Goal: Task Accomplishment & Management: Manage account settings

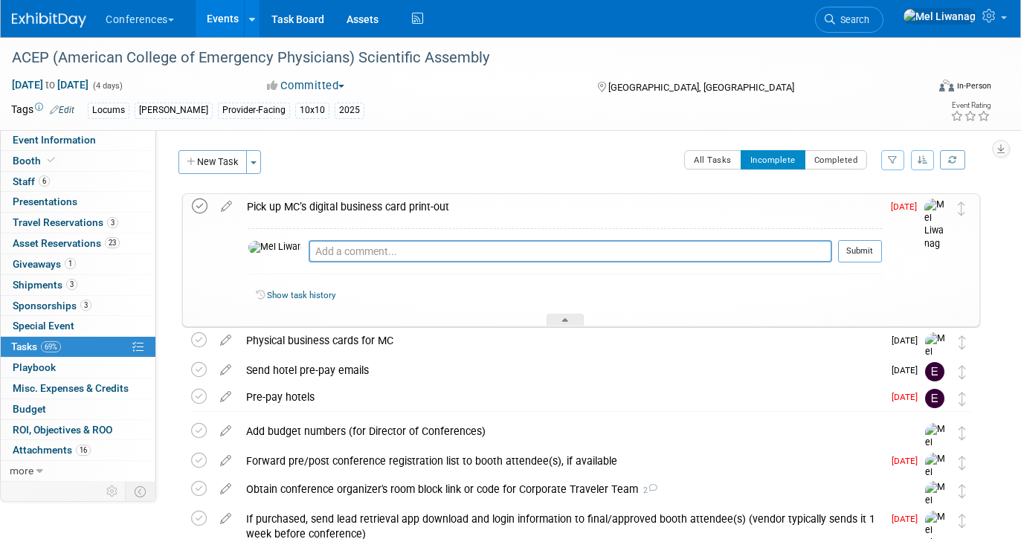
click at [206, 205] on icon at bounding box center [200, 207] width 16 height 16
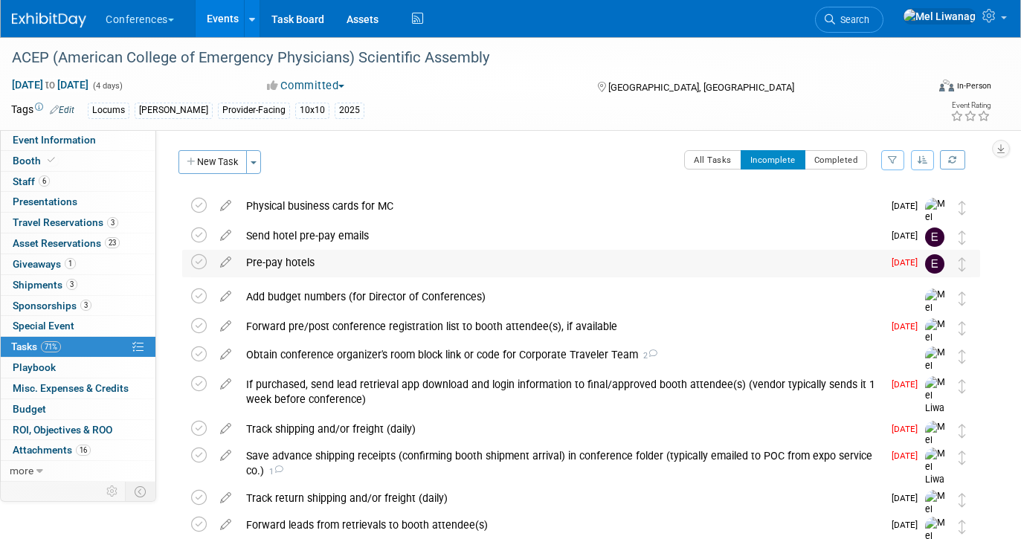
click at [520, 263] on div "Pre-pay hotels" at bounding box center [561, 262] width 644 height 25
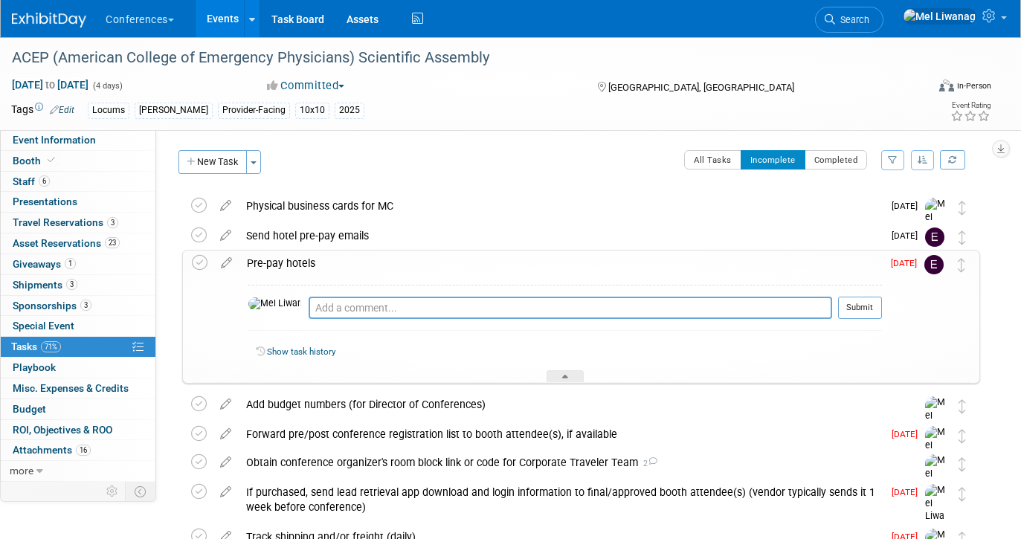
click at [520, 263] on div "Pre-pay hotels" at bounding box center [561, 263] width 643 height 25
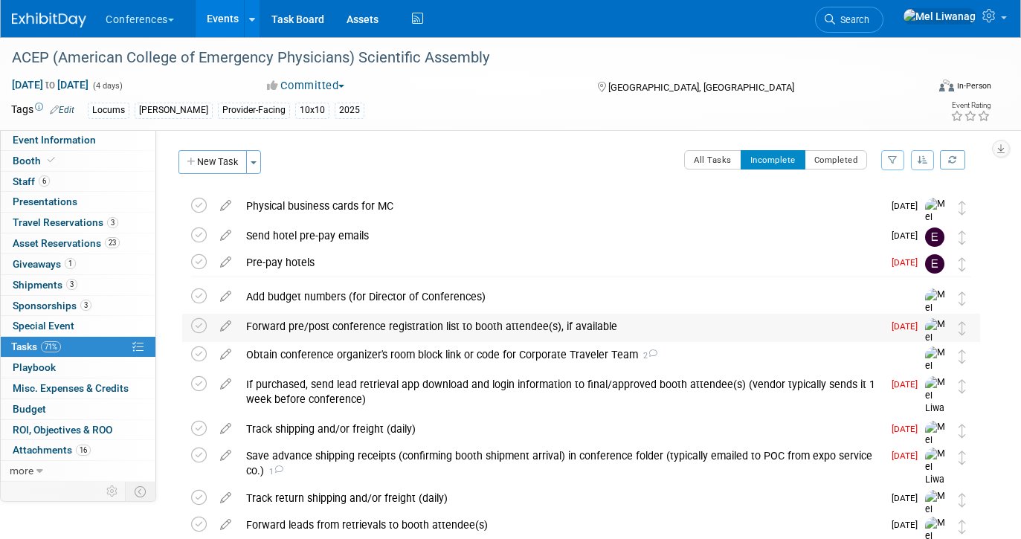
click at [495, 330] on div "Forward pre/post conference registration list to booth attendee(s), if available" at bounding box center [561, 326] width 644 height 25
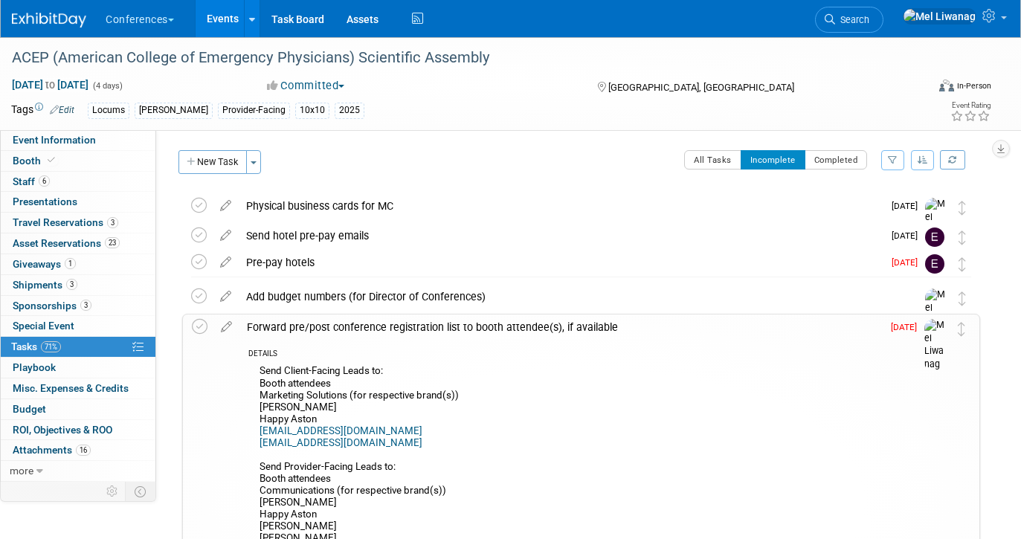
click at [495, 329] on div "Forward pre/post conference registration list to booth attendee(s), if available" at bounding box center [561, 327] width 643 height 25
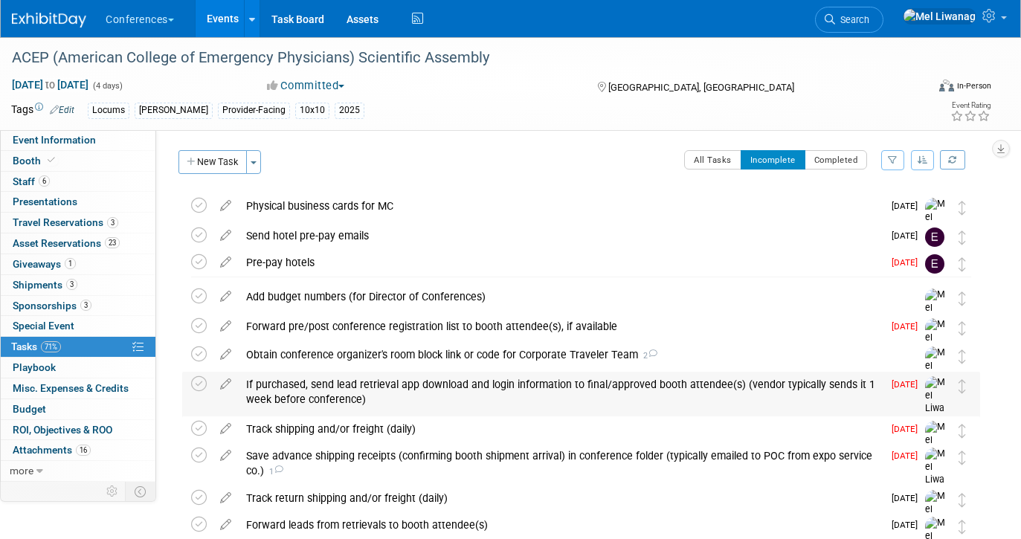
click at [490, 390] on div "If purchased, send lead retrieval app download and login information to final/a…" at bounding box center [561, 392] width 644 height 41
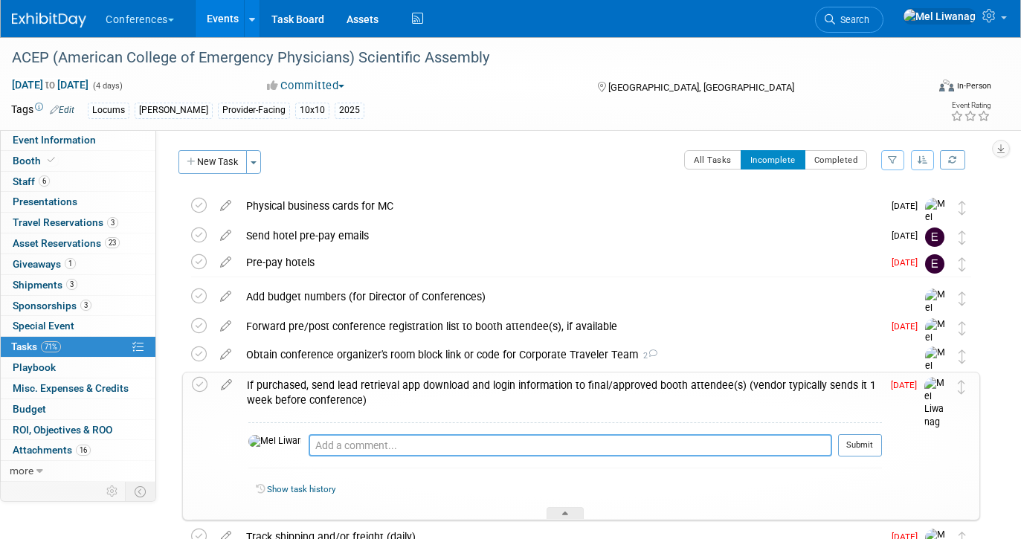
click at [327, 449] on textarea at bounding box center [571, 445] width 524 height 22
type textarea "08/29: N/a - lead retreival combined with conference app"
click at [852, 448] on button "Submit" at bounding box center [860, 445] width 44 height 22
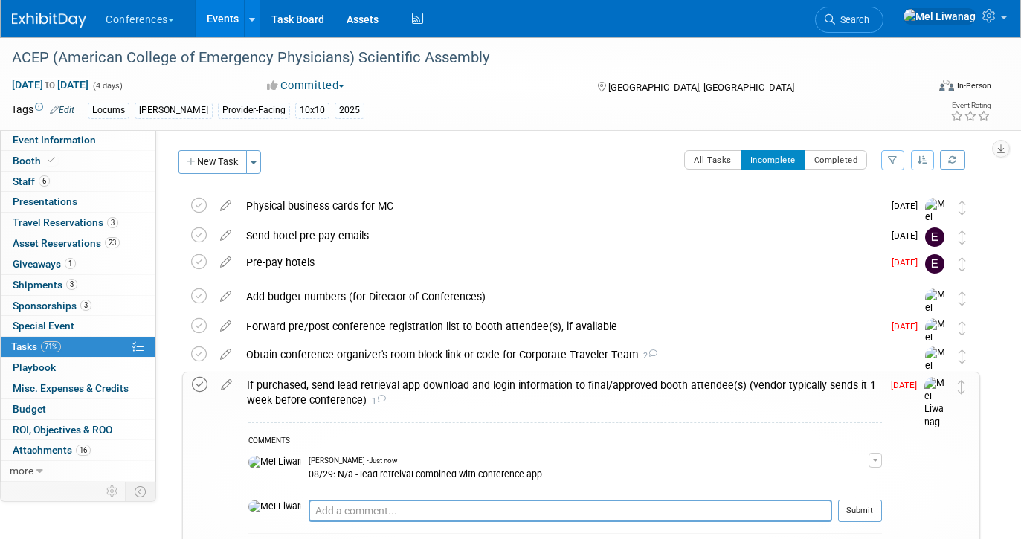
click at [204, 385] on icon at bounding box center [200, 385] width 16 height 16
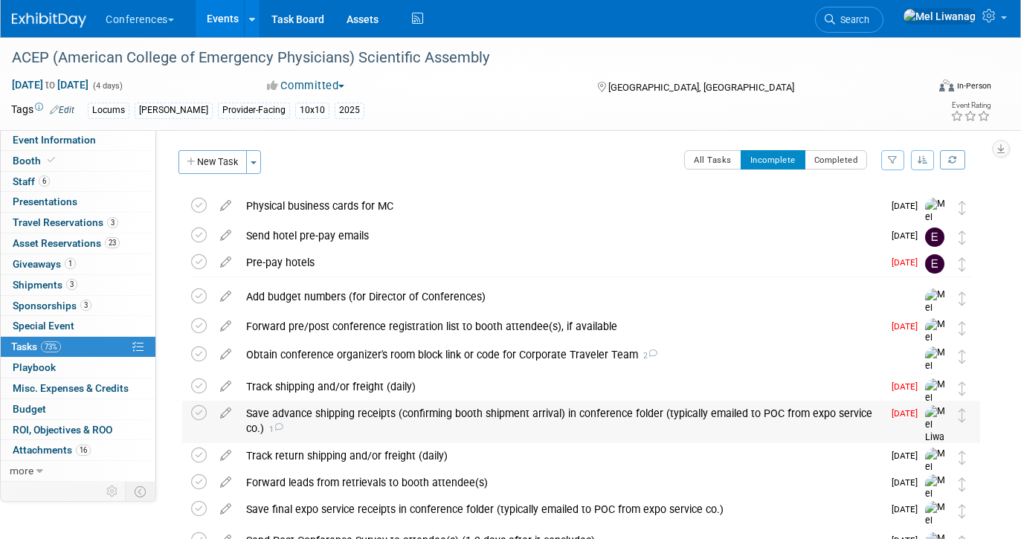
click at [379, 411] on div "Save advance shipping receipts (confirming booth shipment arrival) in conferenc…" at bounding box center [561, 421] width 644 height 41
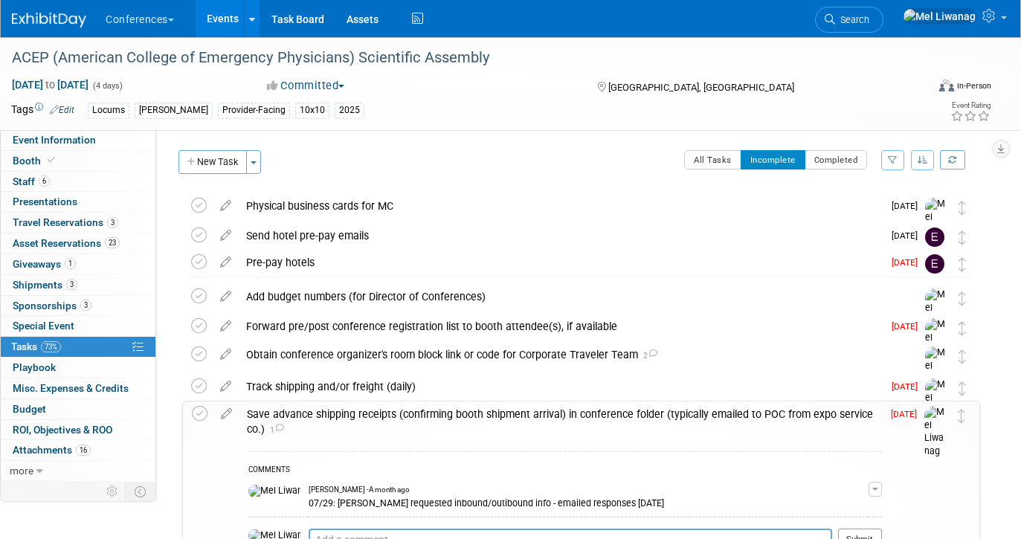
click at [379, 411] on div "Save advance shipping receipts (confirming booth shipment arrival) in conferenc…" at bounding box center [561, 422] width 643 height 41
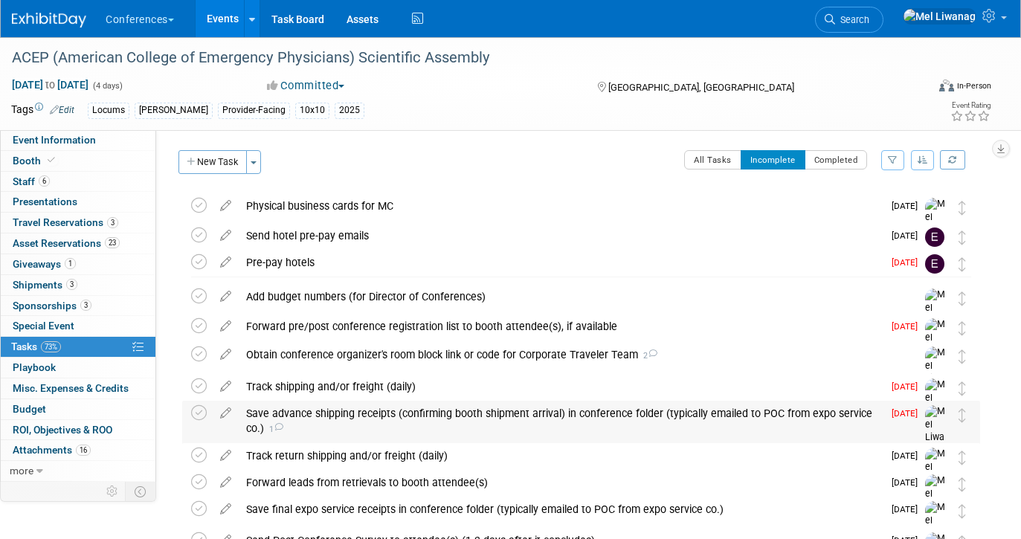
click at [379, 411] on div "Save advance shipping receipts (confirming booth shipment arrival) in conferenc…" at bounding box center [561, 421] width 644 height 41
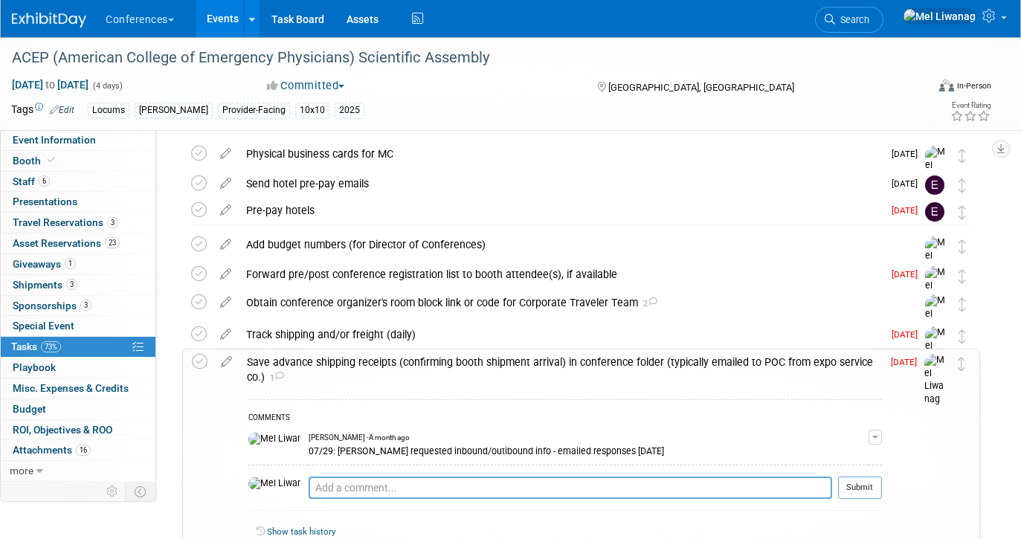
scroll to position [51, 0]
click at [65, 170] on link "Booth" at bounding box center [78, 161] width 155 height 20
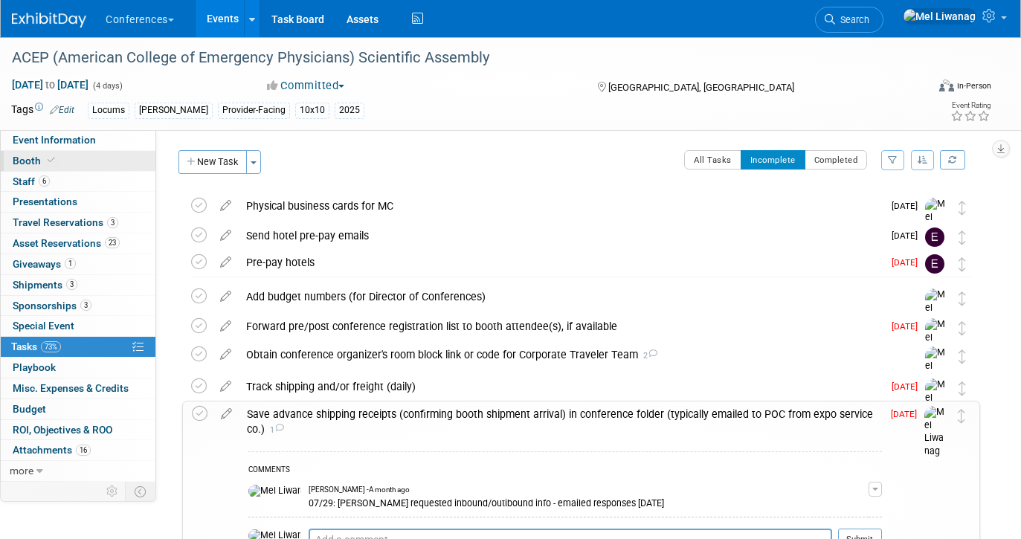
select select "10'x10'"
select select "Yes"
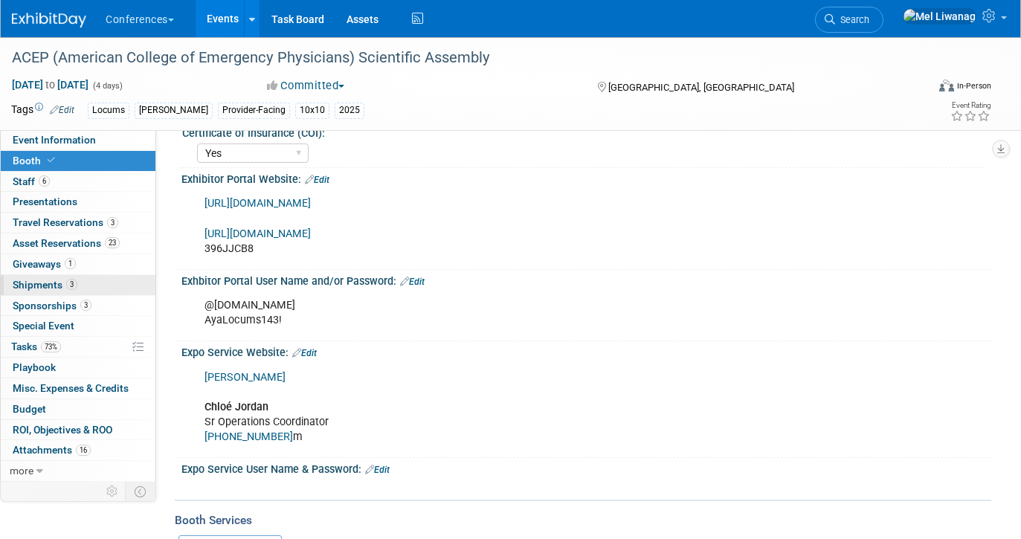
scroll to position [237, 0]
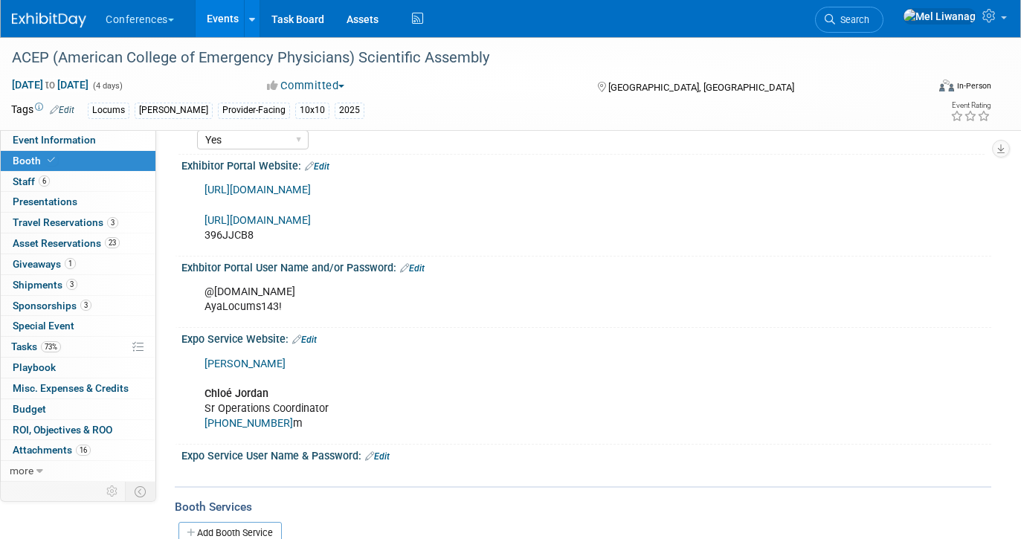
click at [219, 361] on link "Freeman" at bounding box center [245, 364] width 81 height 13
click at [101, 329] on link "Special Event" at bounding box center [78, 326] width 155 height 20
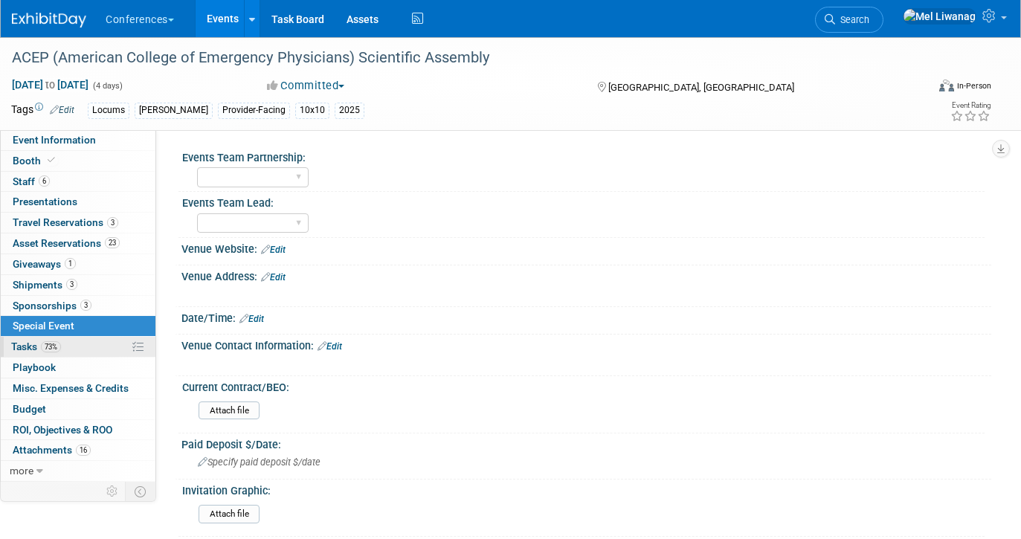
click at [98, 338] on link "73% Tasks 73%" at bounding box center [78, 347] width 155 height 20
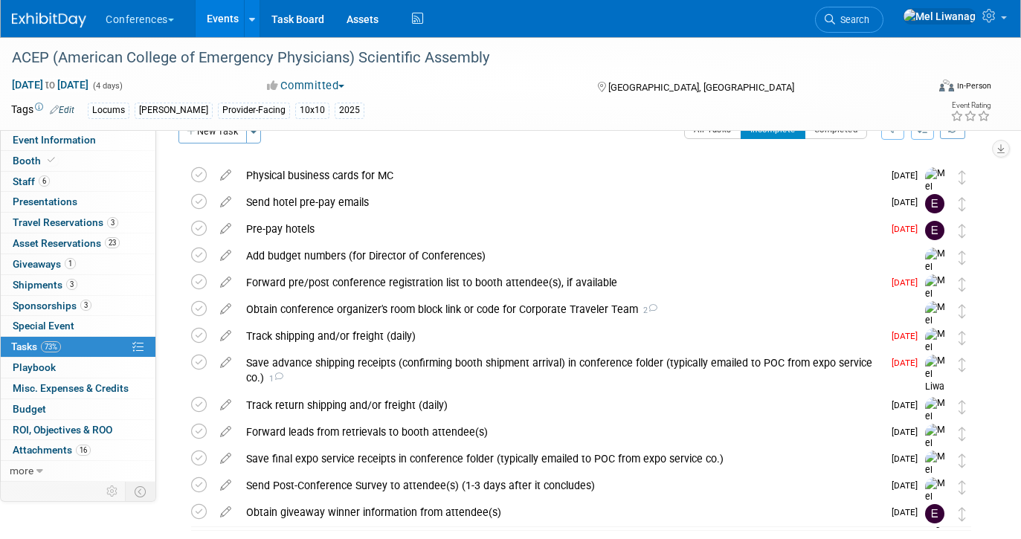
scroll to position [28, 0]
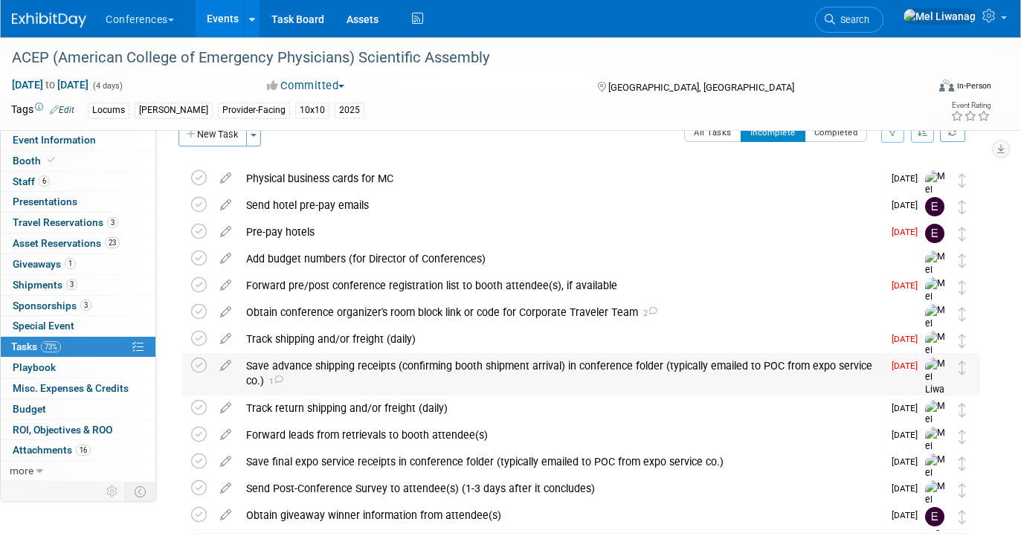
click at [302, 382] on div "Save advance shipping receipts (confirming booth shipment arrival) in conferenc…" at bounding box center [561, 373] width 644 height 41
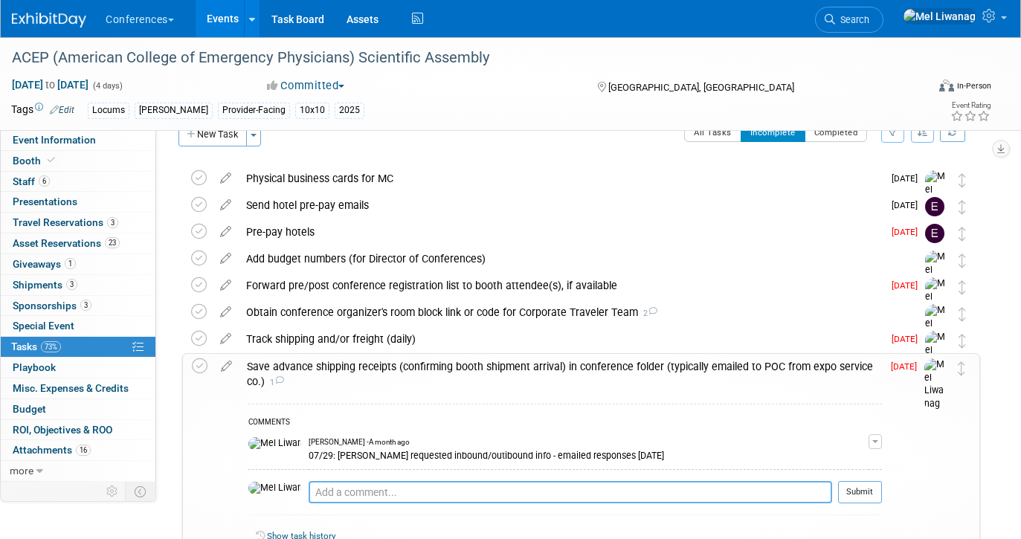
click at [324, 490] on textarea at bounding box center [571, 492] width 524 height 22
paste textarea "Your shipment has been received at the Freeman warehouse for the upcoming ACEP2…"
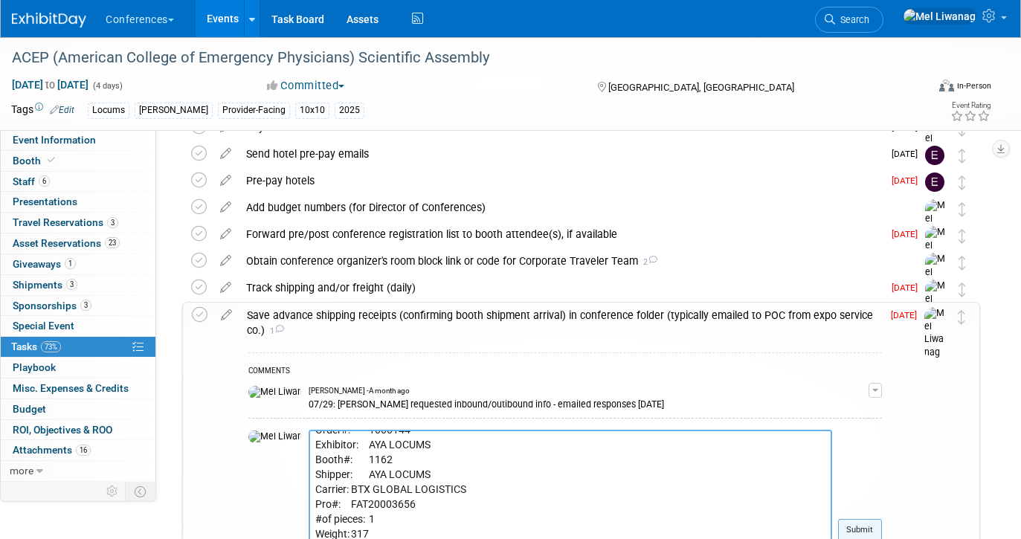
type textarea "Your shipment has been received at the Freeman warehouse for the upcoming ACEP2…"
click at [869, 530] on button "Submit" at bounding box center [860, 530] width 44 height 22
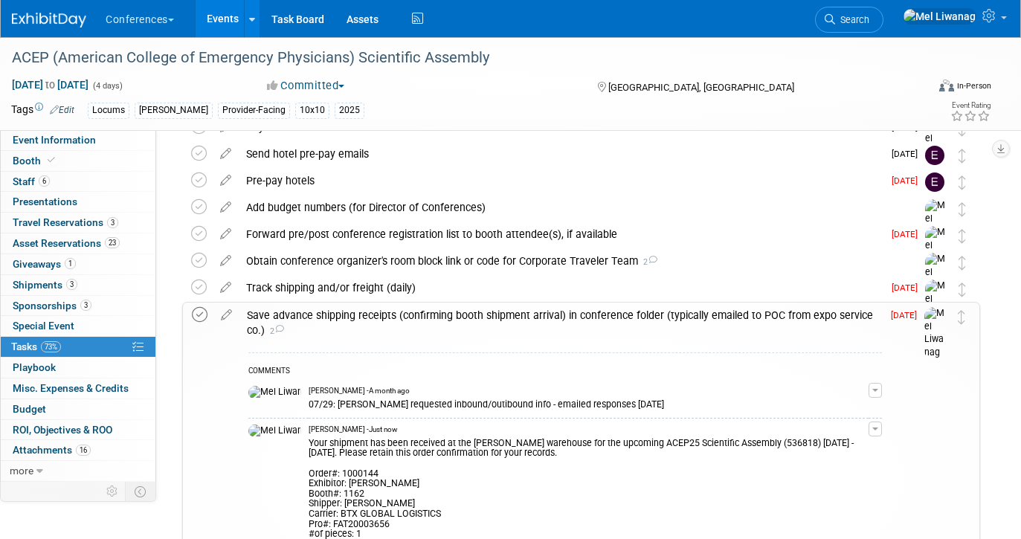
click at [205, 312] on icon at bounding box center [200, 315] width 16 height 16
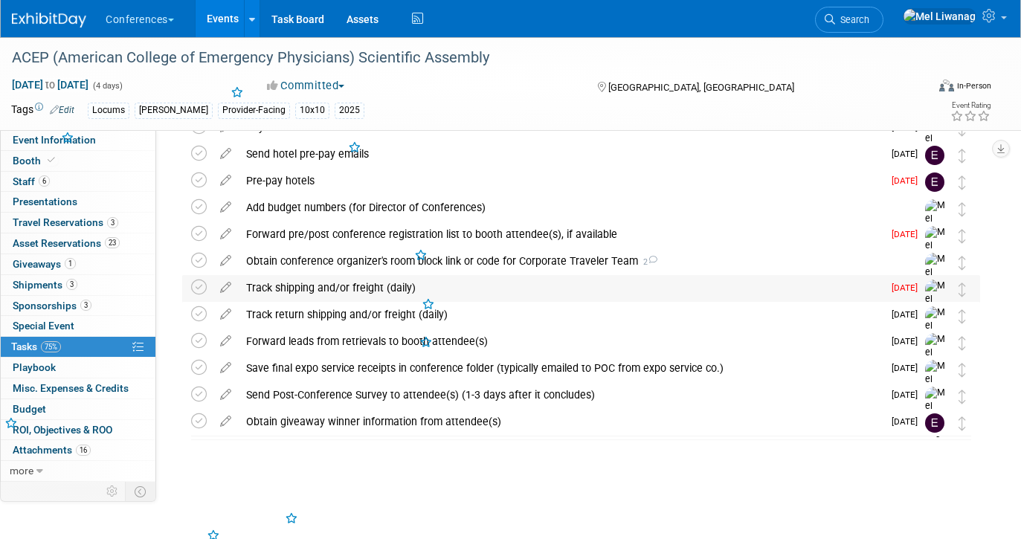
click at [309, 283] on div "Track shipping and/or freight (daily)" at bounding box center [561, 287] width 644 height 25
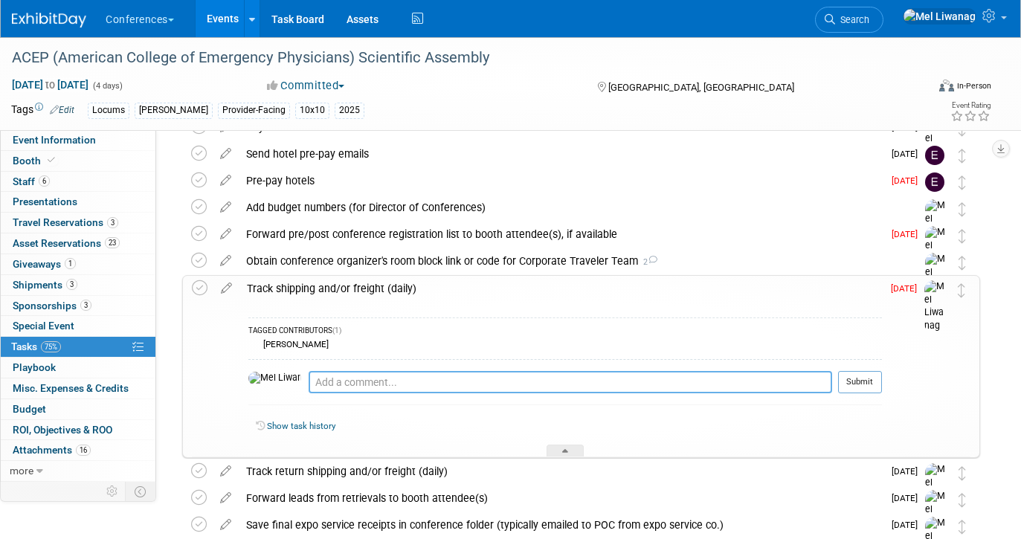
click at [327, 388] on textarea at bounding box center [571, 382] width 524 height 22
paste textarea "Your shipment has been received at the Freeman warehouse for the upcoming ACEP2…"
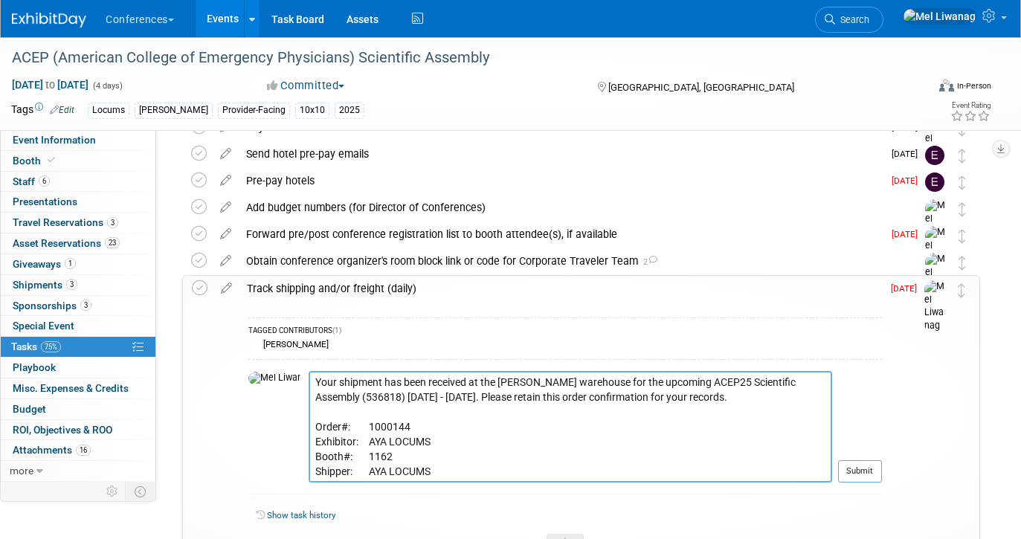
scroll to position [56, 0]
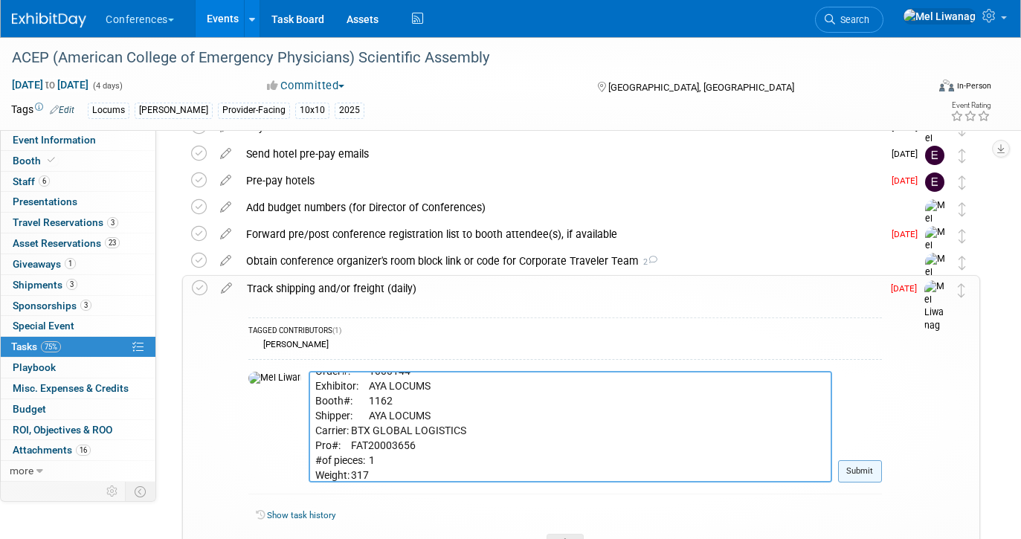
type textarea "Your shipment has been received at the Freeman warehouse for the upcoming ACEP2…"
click at [862, 478] on button "Submit" at bounding box center [860, 472] width 44 height 22
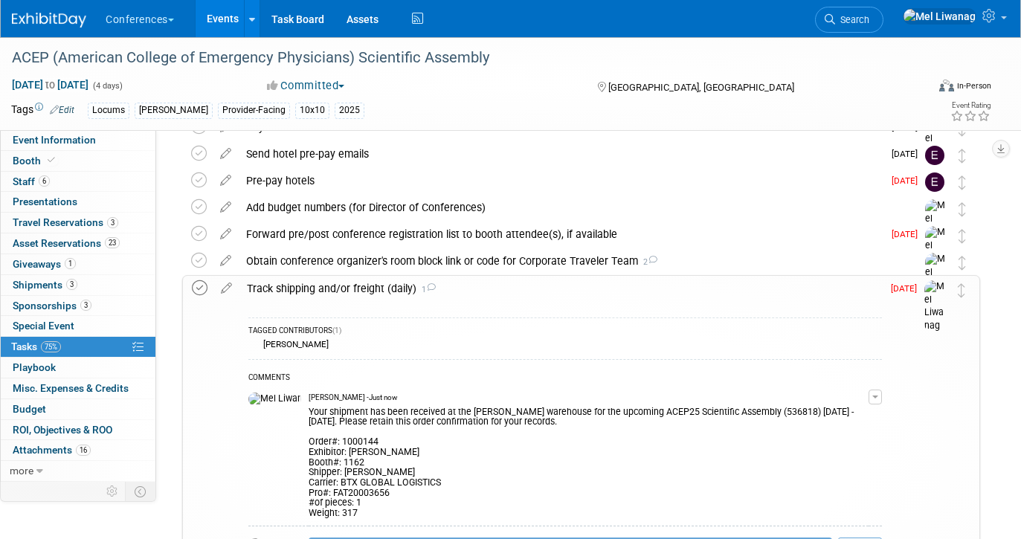
click at [199, 287] on icon at bounding box center [200, 288] width 16 height 16
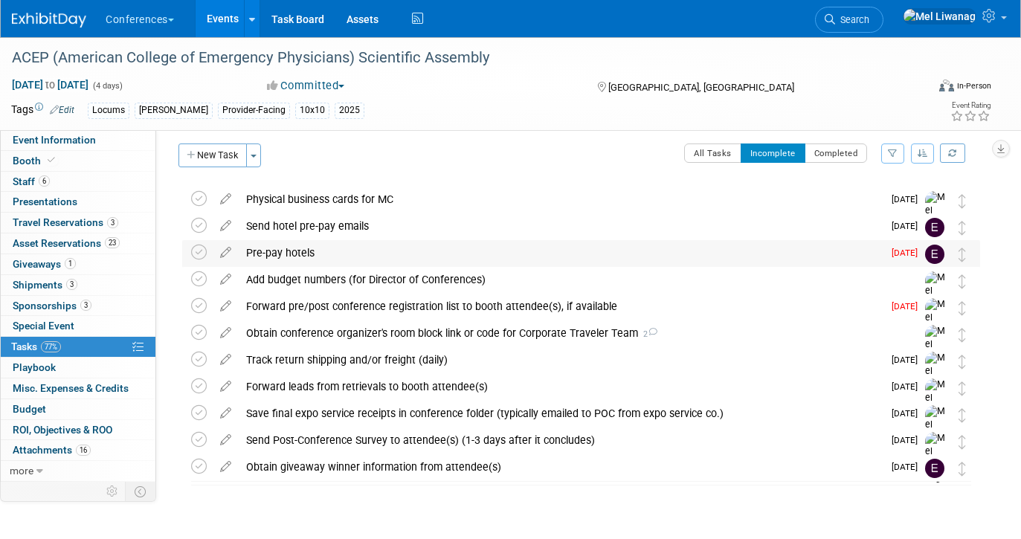
scroll to position [0, 0]
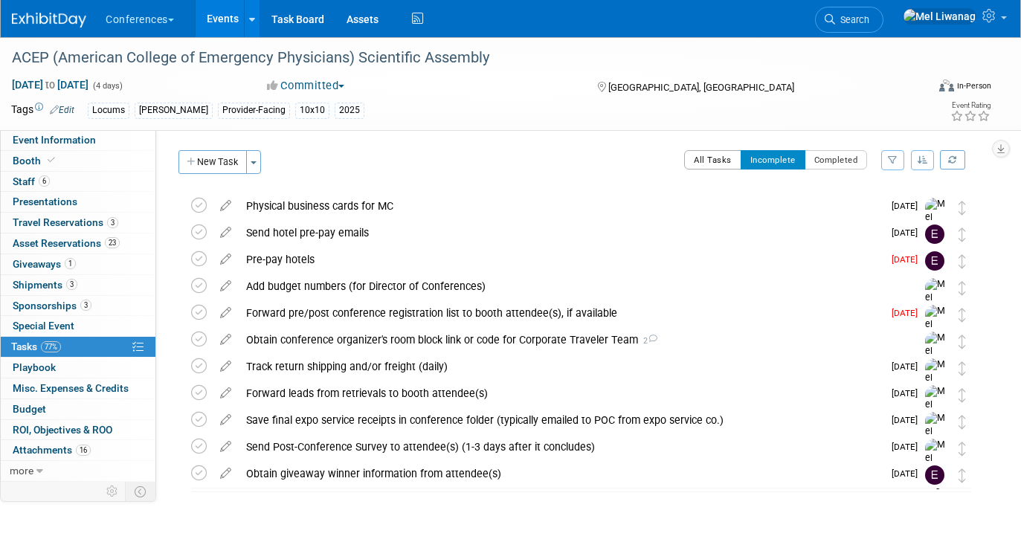
click at [716, 163] on button "All Tasks" at bounding box center [712, 159] width 57 height 19
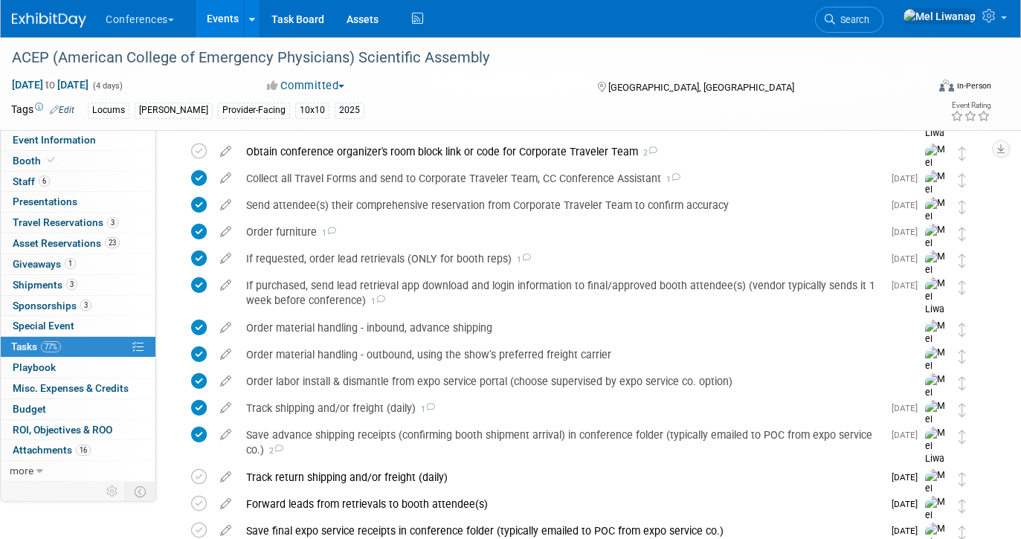
scroll to position [771, 0]
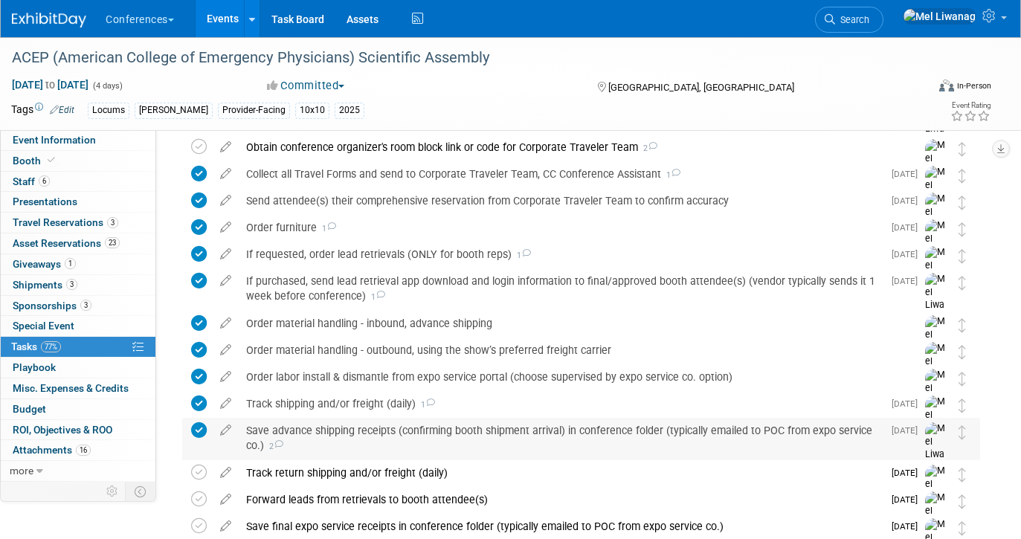
click at [363, 426] on div "Save advance shipping receipts (confirming booth shipment arrival) in conferenc…" at bounding box center [561, 438] width 644 height 41
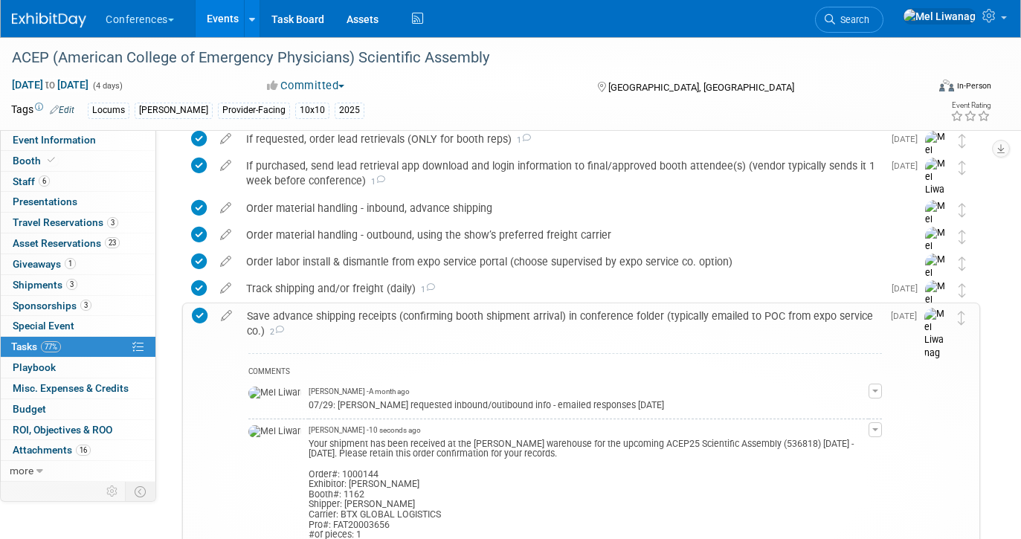
scroll to position [1009, 0]
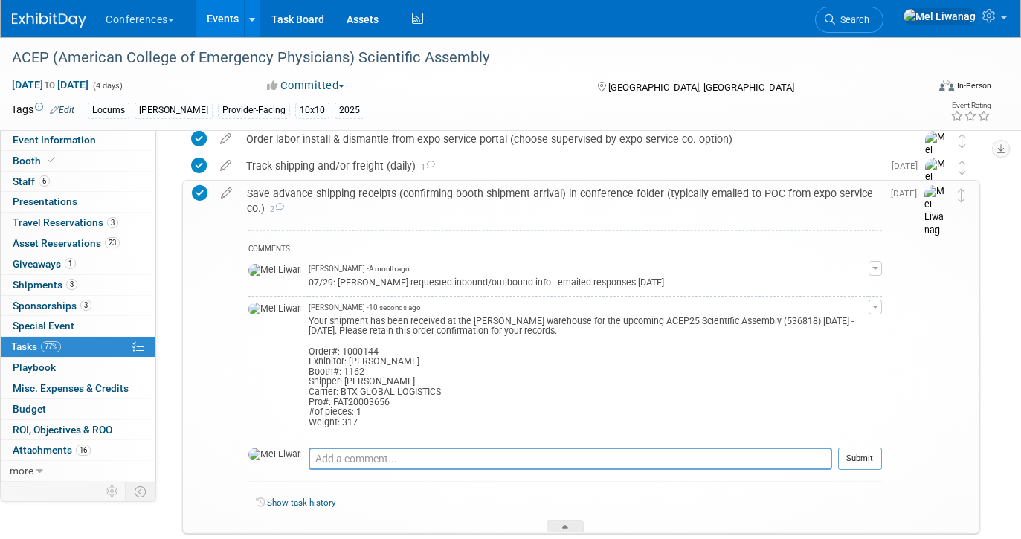
click at [873, 307] on span "button" at bounding box center [876, 307] width 6 height 3
click at [799, 360] on ul "Edit Comment Remove" at bounding box center [822, 339] width 119 height 50
click at [870, 302] on button "button" at bounding box center [875, 307] width 13 height 15
click at [809, 349] on button "Remove" at bounding box center [803, 349] width 65 height 20
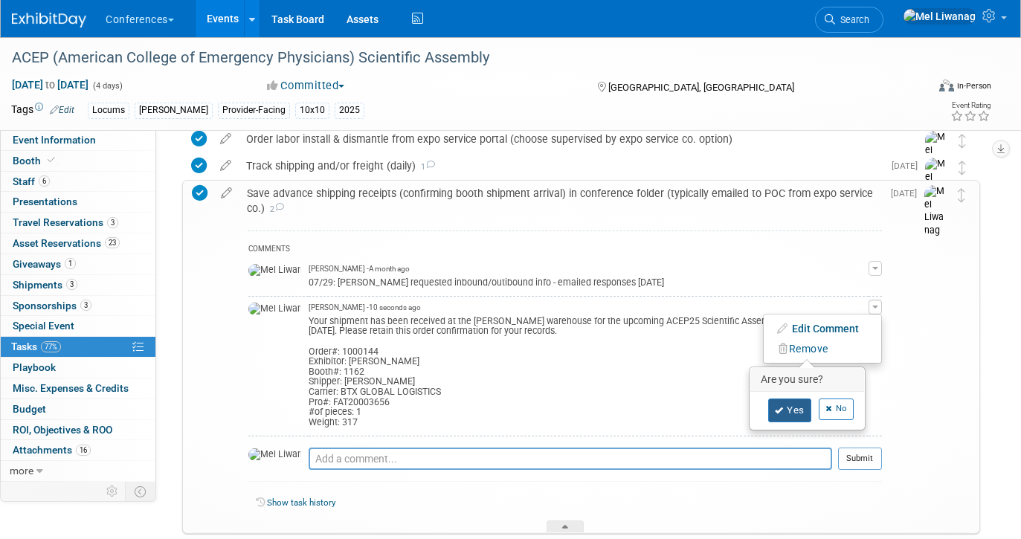
click at [790, 399] on link "Yes" at bounding box center [789, 411] width 43 height 24
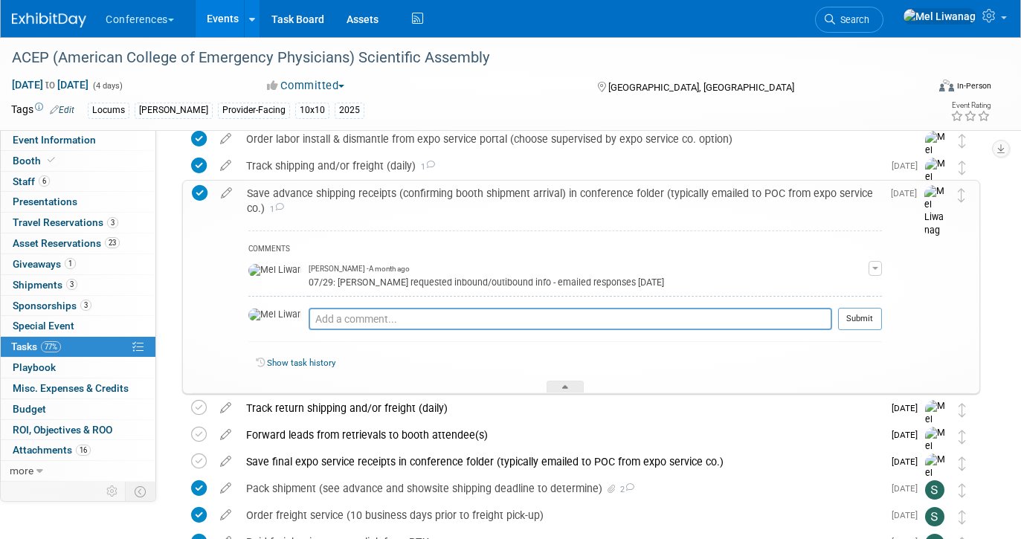
click at [457, 194] on div "Save advance shipping receipts (confirming booth shipment arrival) in conferenc…" at bounding box center [561, 201] width 643 height 41
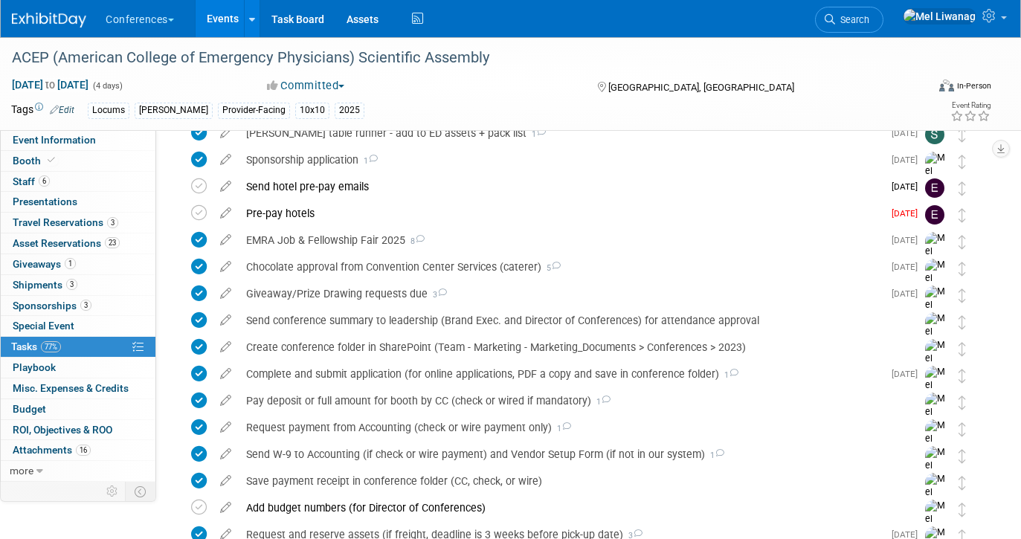
scroll to position [0, 0]
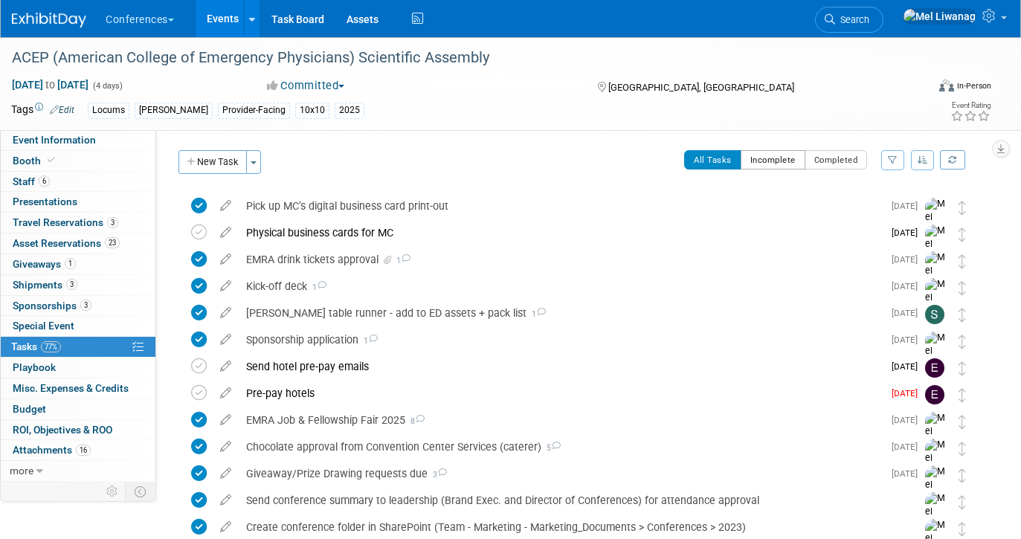
click at [770, 151] on button "Incomplete" at bounding box center [773, 159] width 65 height 19
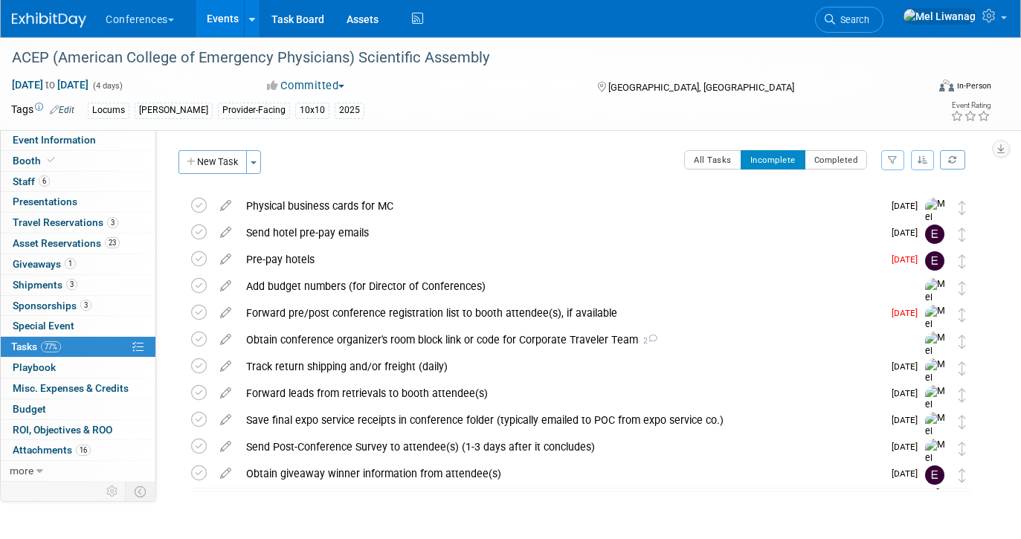
click at [57, 15] on img at bounding box center [49, 20] width 74 height 15
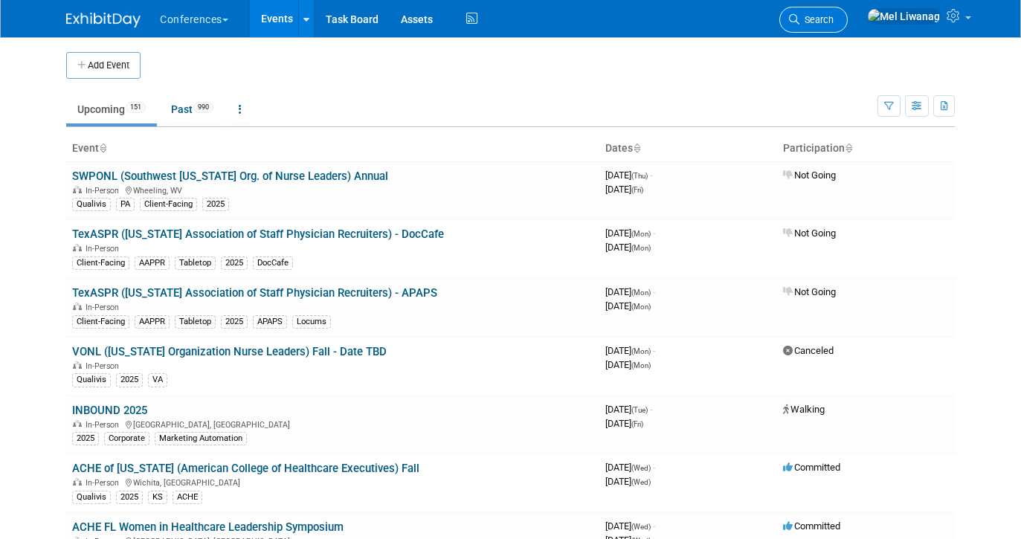
click at [834, 23] on span "Search" at bounding box center [817, 19] width 34 height 11
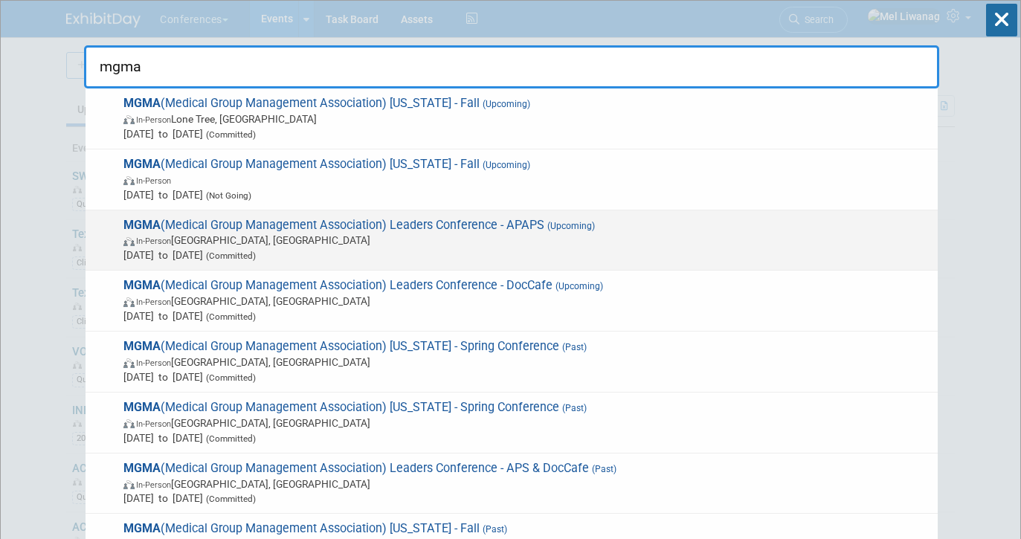
type input "mgma"
click at [483, 244] on span "In-Person Orlando, FL" at bounding box center [526, 240] width 807 height 15
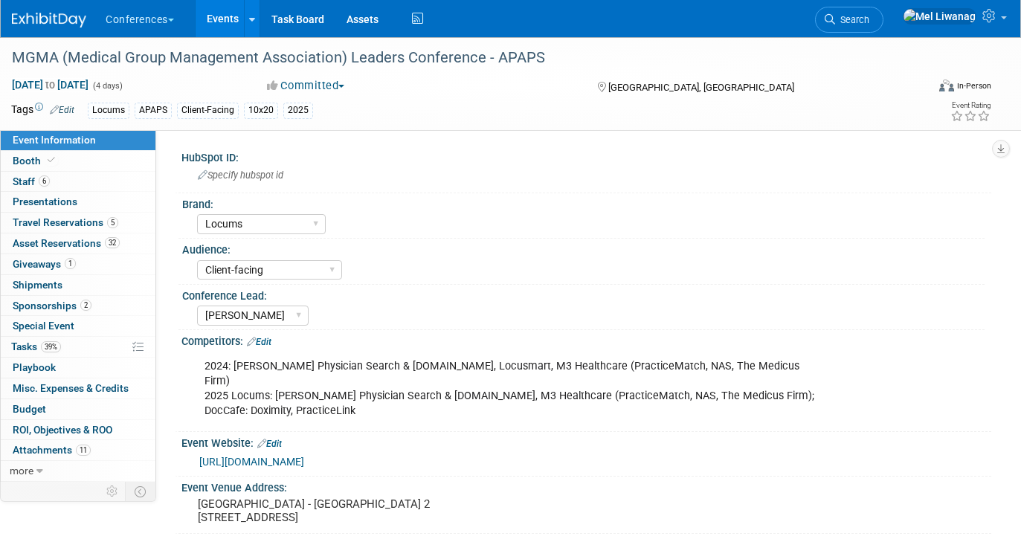
select select "Locums"
select select "Client-facing"
select select "[PERSON_NAME]"
click at [125, 260] on link "1 Giveaways 1" at bounding box center [78, 264] width 155 height 20
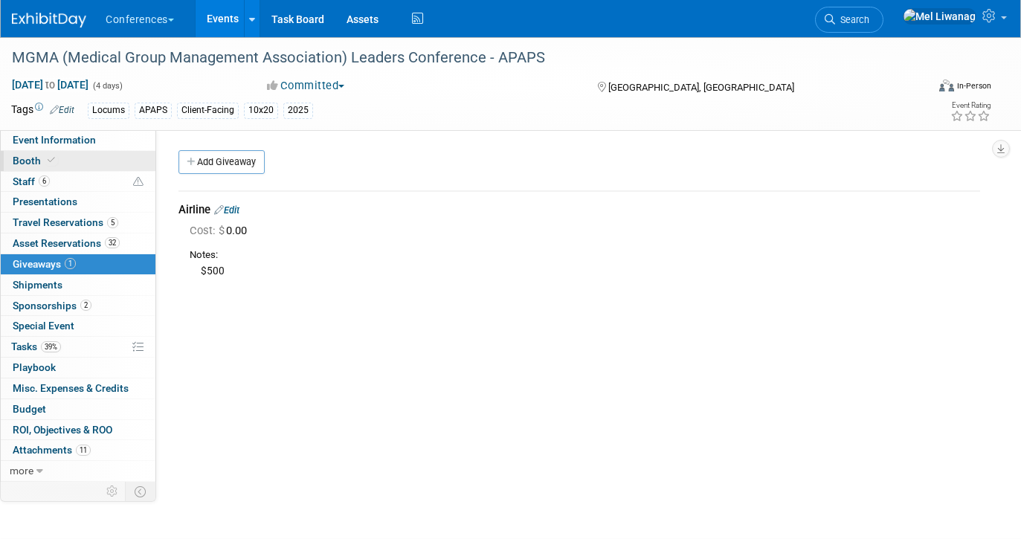
click at [115, 153] on link "Booth" at bounding box center [78, 161] width 155 height 20
select select "10'x20'"
select select "Yes"
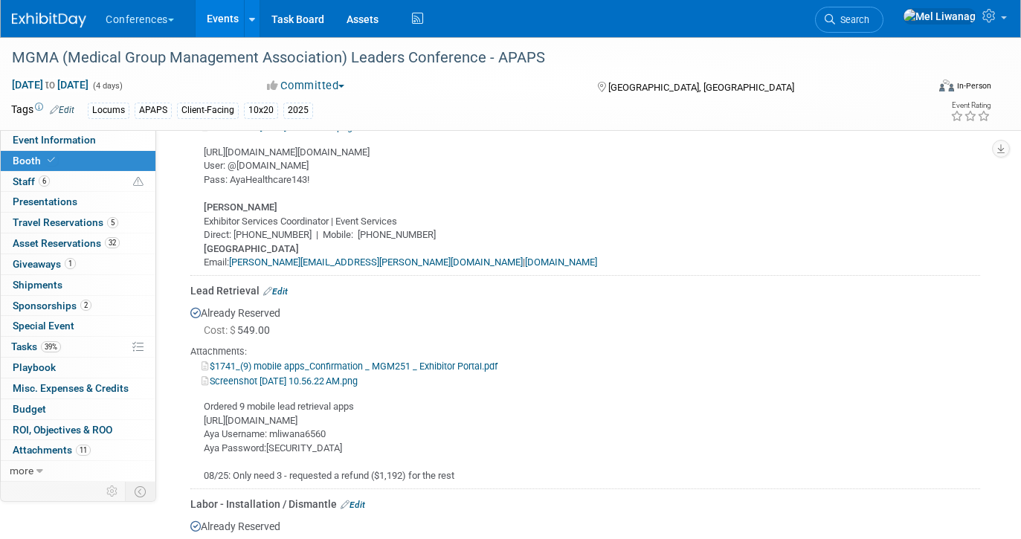
scroll to position [778, 0]
click at [280, 289] on link "Edit" at bounding box center [275, 290] width 25 height 10
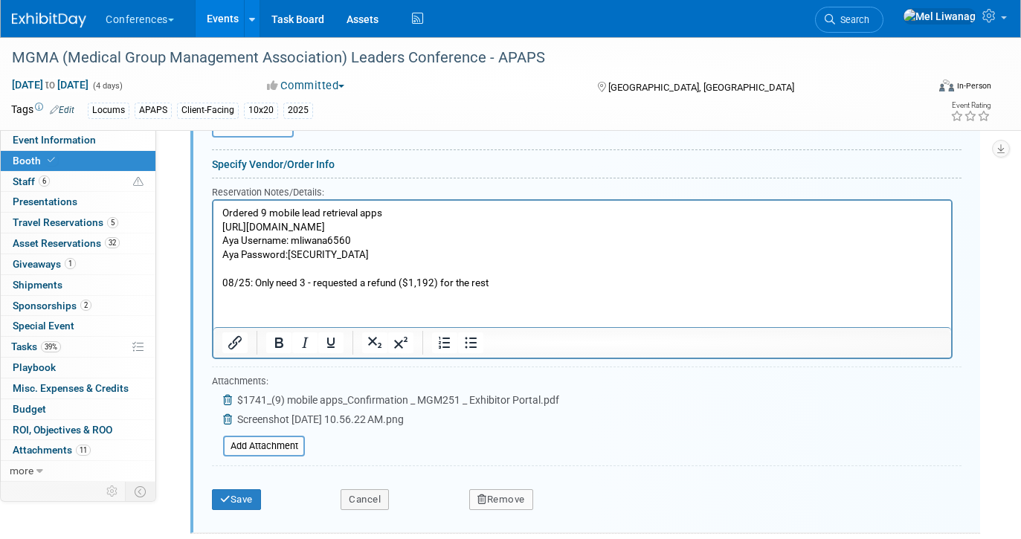
scroll to position [1275, 0]
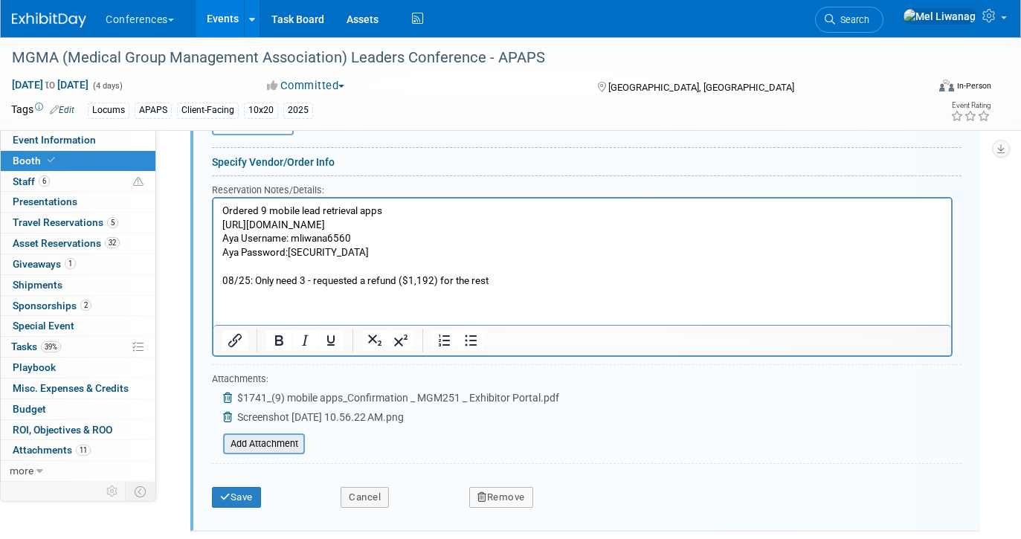
click at [271, 445] on input "file" at bounding box center [214, 444] width 177 height 18
click at [403, 279] on p "Ordered 9 mobile lead retrieval apps https://exhibitor.swap.mge360.com/#/ Aya U…" at bounding box center [582, 246] width 721 height 83
click at [238, 491] on button "Save" at bounding box center [236, 497] width 49 height 21
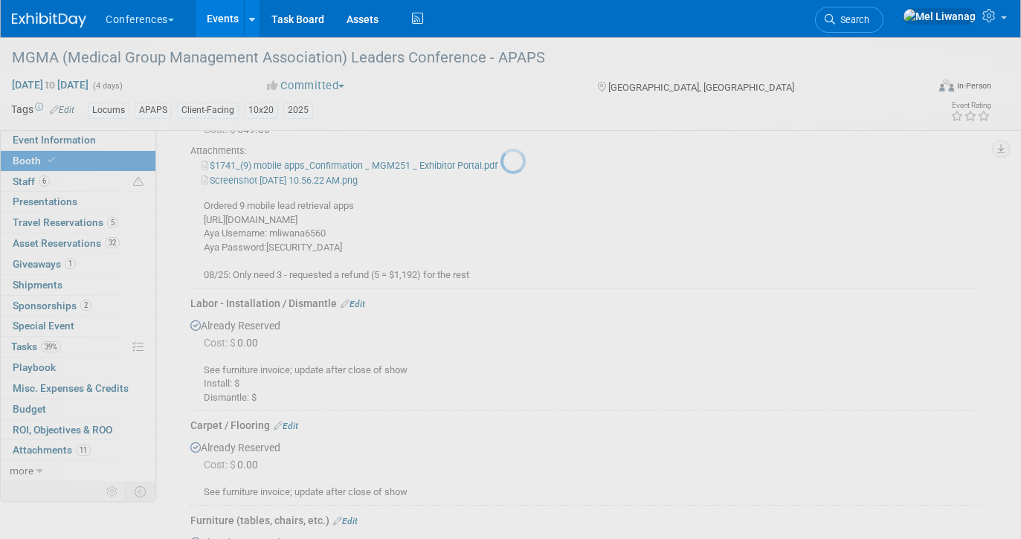
scroll to position [882, 0]
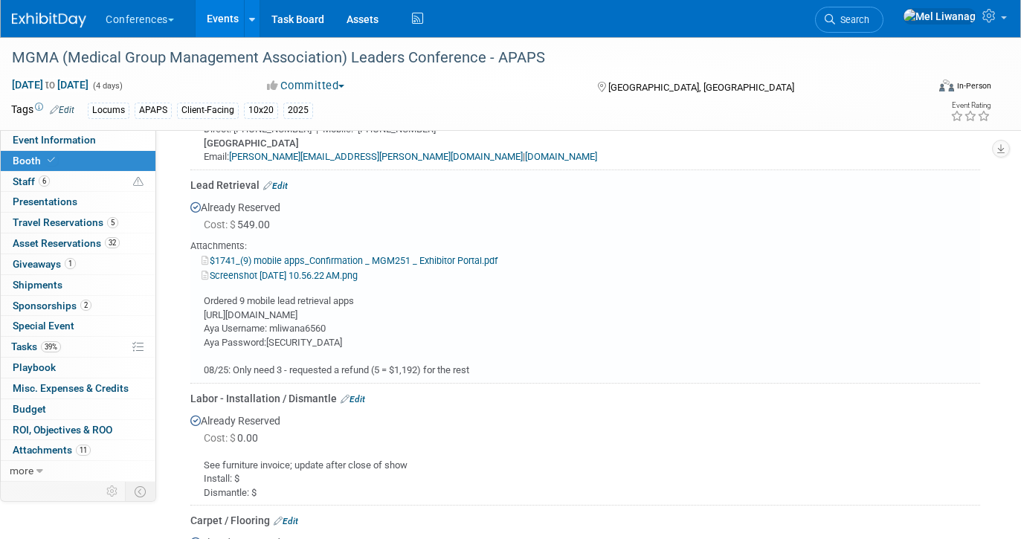
click at [301, 255] on link "$1741_(9) mobile apps_Confirmation _ MGM251 _ Exhibitor Portal.pdf" at bounding box center [350, 260] width 296 height 11
click at [283, 183] on link "Edit" at bounding box center [275, 186] width 25 height 10
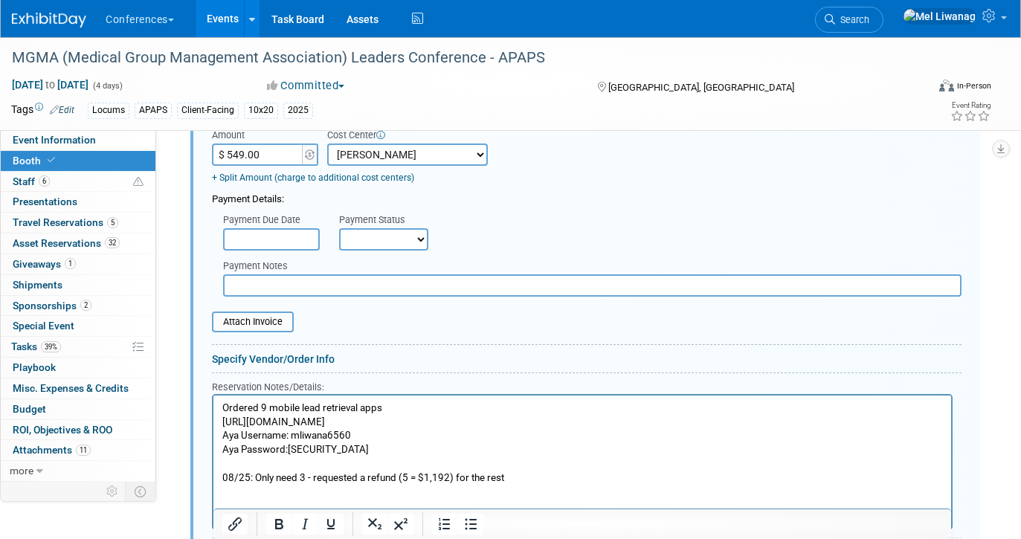
scroll to position [1081, 0]
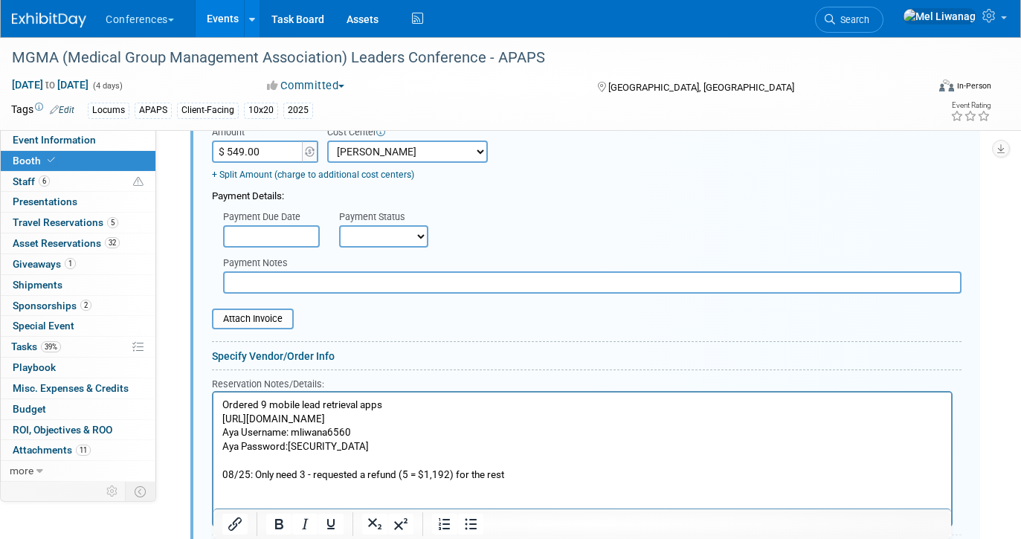
click at [262, 399] on p "Ordered 9 mobile lead retrieval apps https://exhibitor.swap.mge360.com/#/ Aya U…" at bounding box center [582, 440] width 721 height 83
click at [407, 477] on p "Ordered 11 mobile lead retrieval apps https://exhibitor.swap.mge360.com/#/ Aya …" at bounding box center [582, 440] width 721 height 83
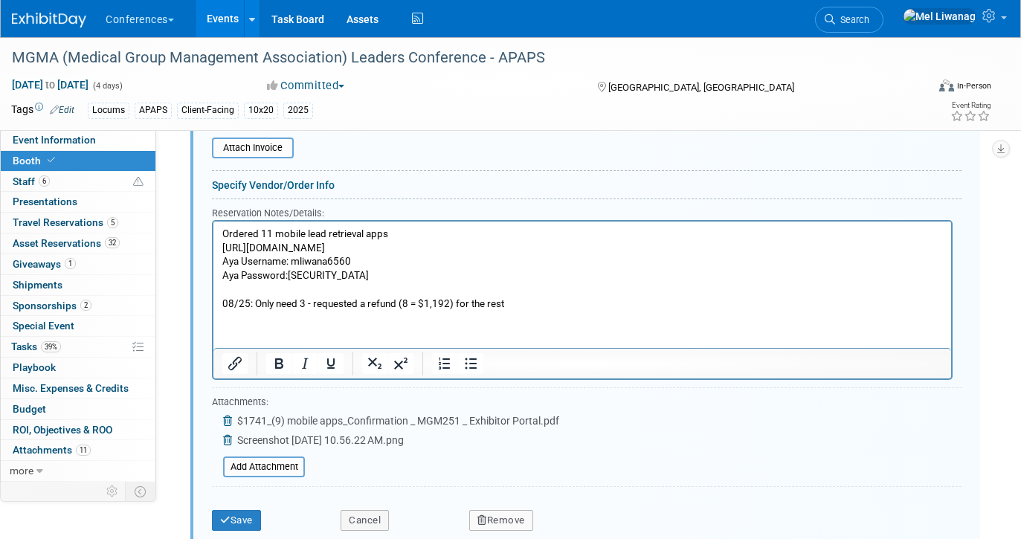
scroll to position [1254, 0]
click at [234, 522] on button "Save" at bounding box center [236, 519] width 49 height 21
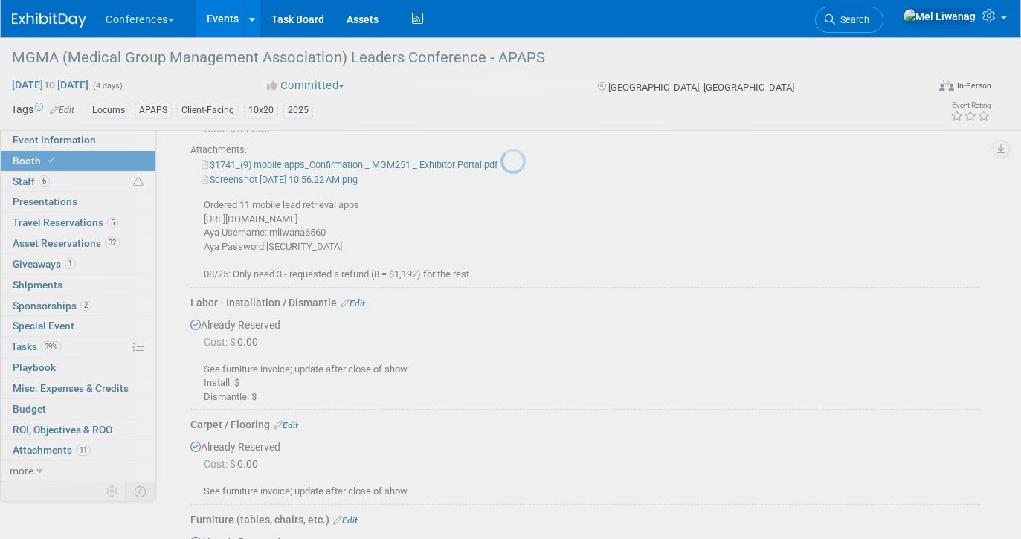
scroll to position [882, 0]
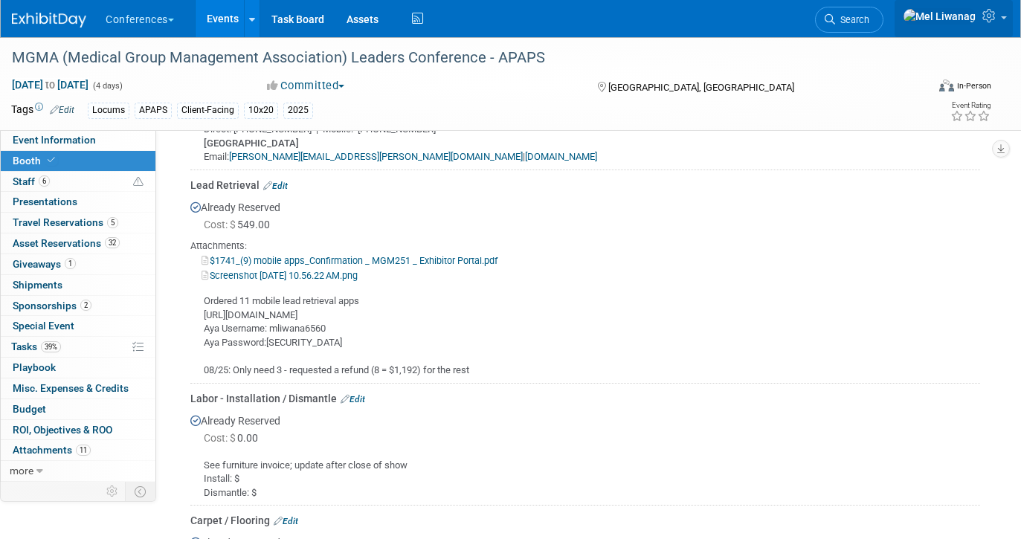
click at [957, 8] on img at bounding box center [940, 16] width 74 height 16
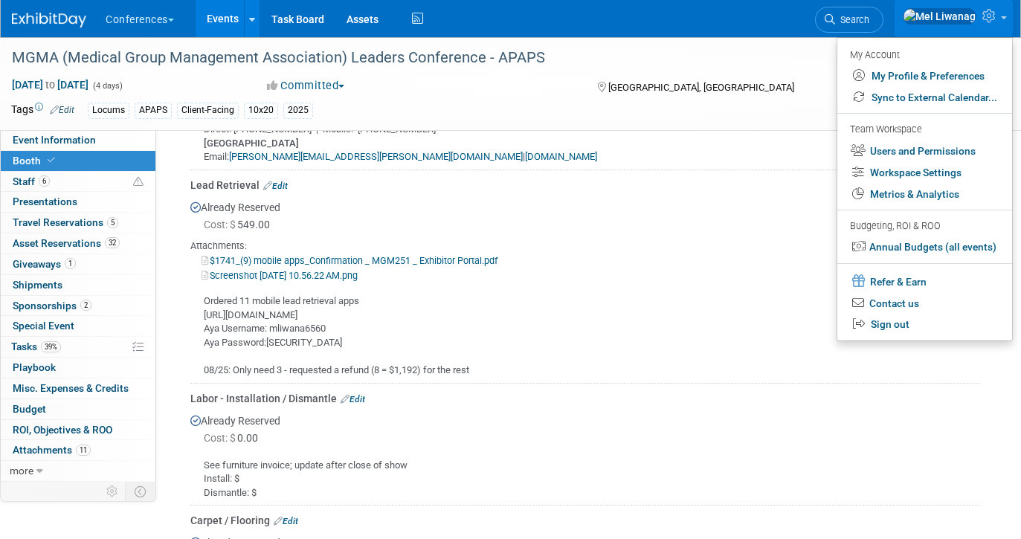
click at [870, 16] on span "Search" at bounding box center [852, 19] width 34 height 11
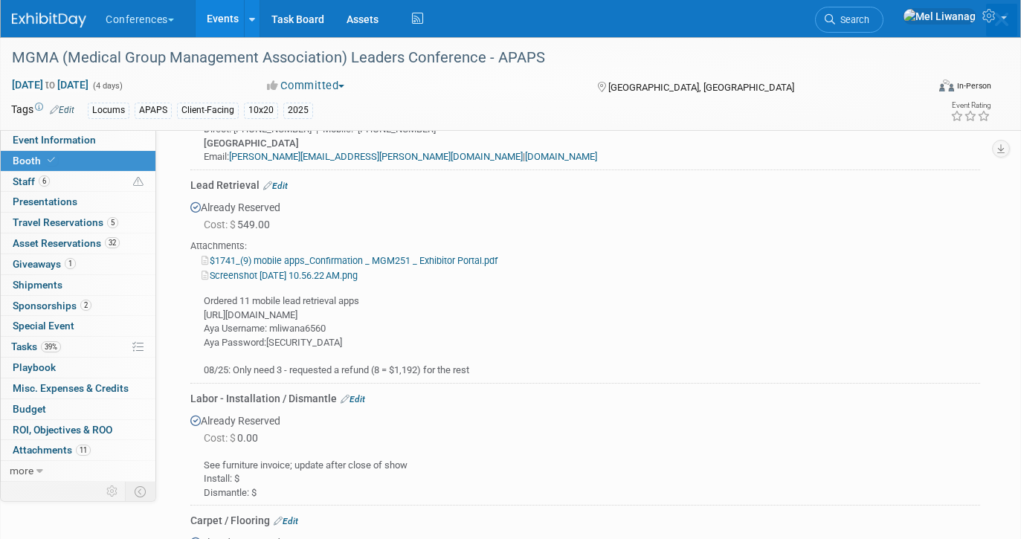
scroll to position [0, 0]
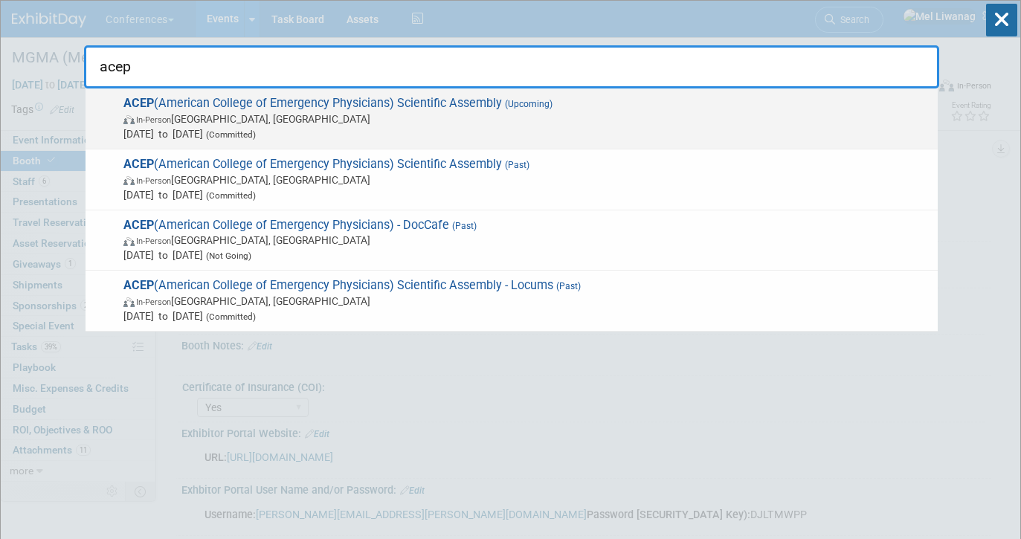
type input "acep"
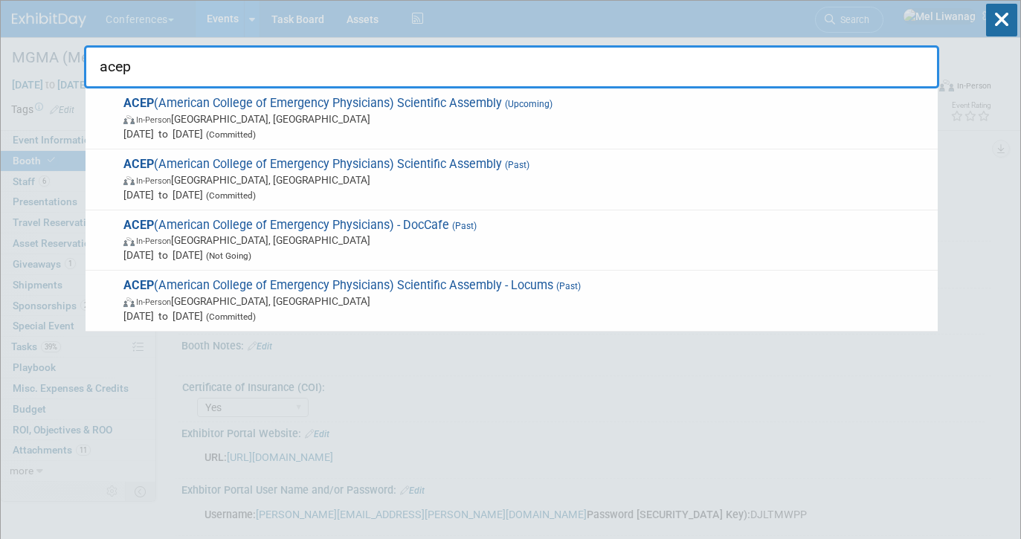
click at [546, 108] on span "(Upcoming)" at bounding box center [527, 104] width 51 height 10
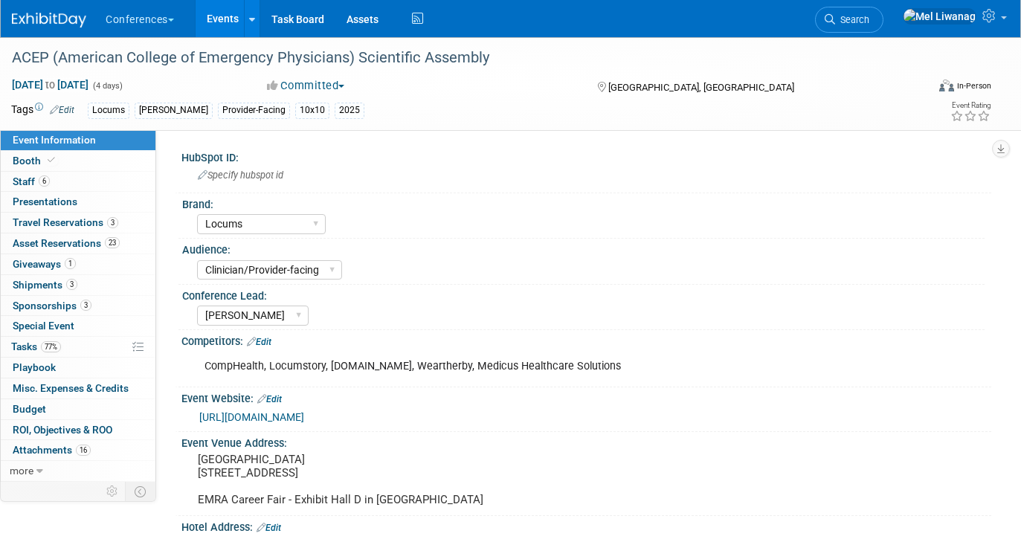
select select "Locums"
select select "Clinician/Provider-facing"
select select "[PERSON_NAME]"
click at [82, 287] on link "3 Shipments 3" at bounding box center [78, 285] width 155 height 20
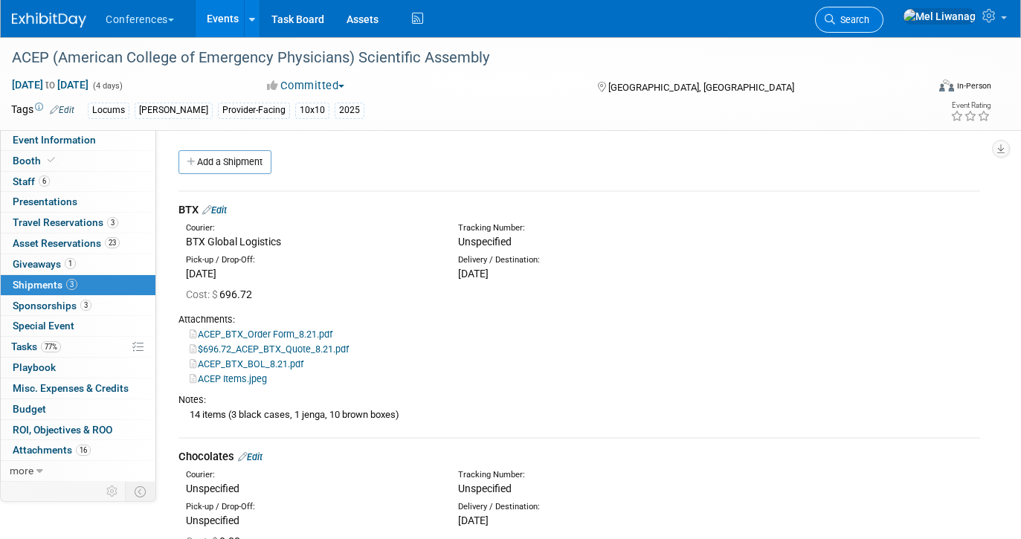
click at [884, 14] on link "Search" at bounding box center [849, 20] width 68 height 26
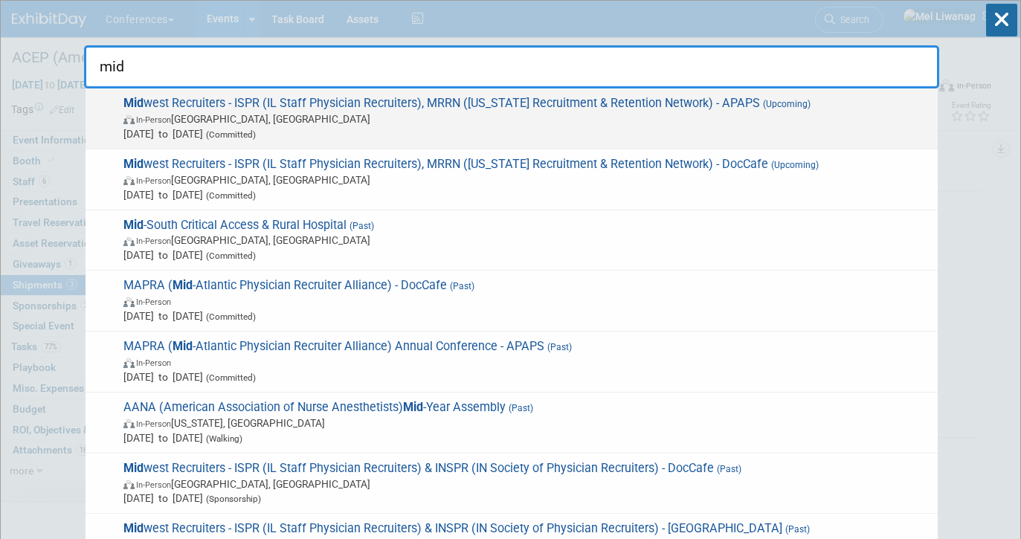
type input "mid"
click at [602, 129] on span "Sep 6, 2025 to Sep 9, 2025 (Committed)" at bounding box center [526, 133] width 807 height 15
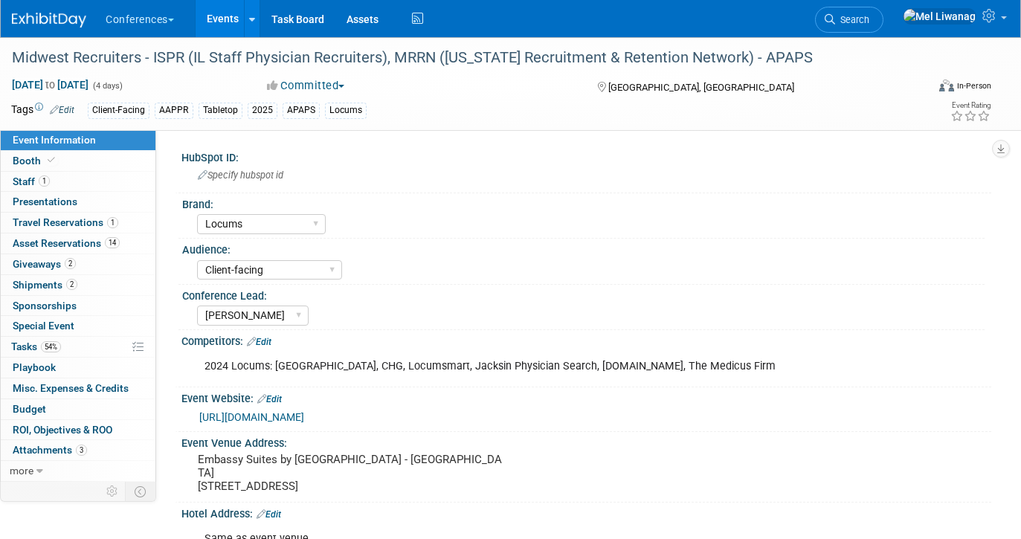
select select "Locums"
select select "Client-facing"
select select "[PERSON_NAME]"
click at [112, 161] on link "Booth" at bounding box center [78, 161] width 155 height 20
select select "6' tabletop"
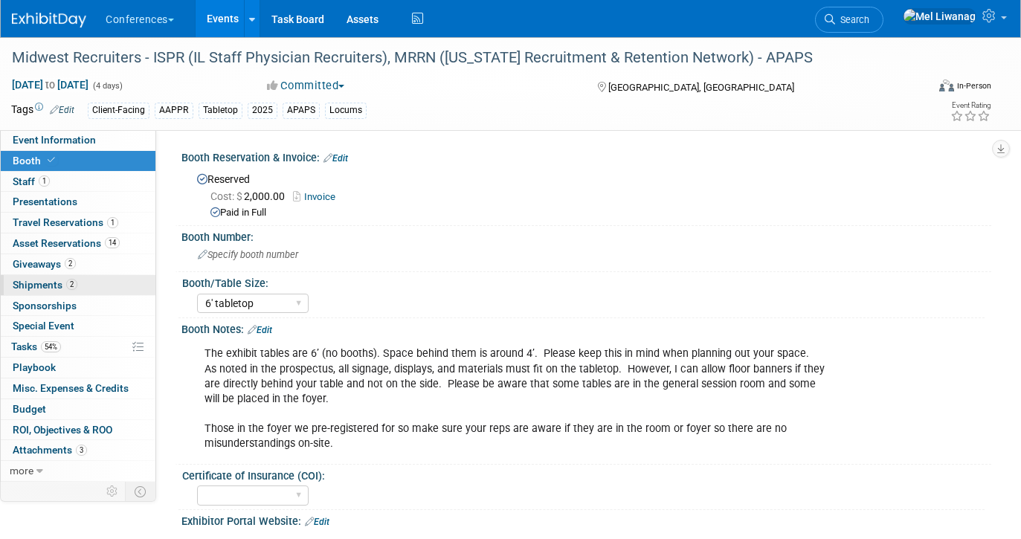
click at [83, 286] on link "2 Shipments 2" at bounding box center [78, 285] width 155 height 20
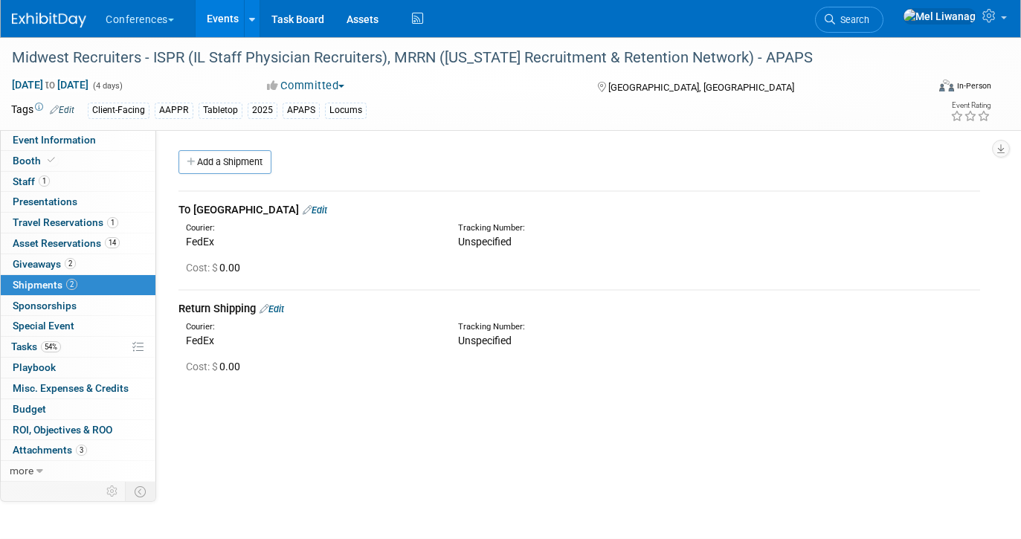
click at [54, 25] on img at bounding box center [49, 20] width 74 height 15
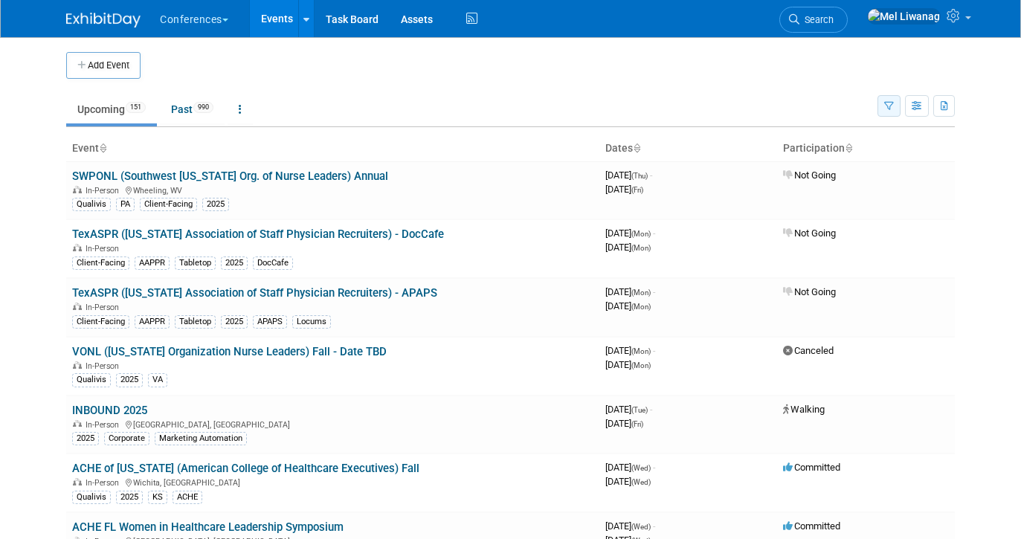
click at [888, 112] on button "button" at bounding box center [889, 106] width 23 height 22
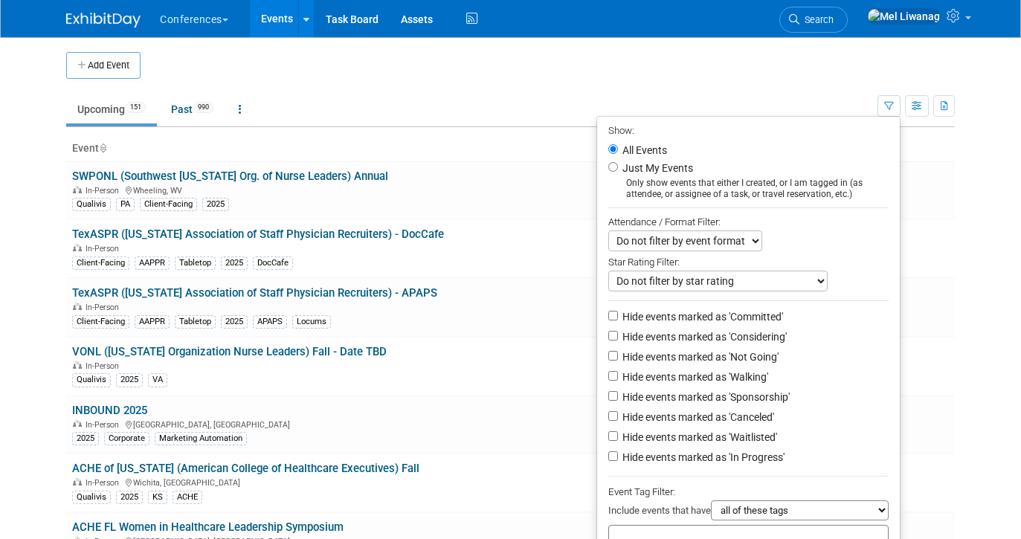
click at [708, 176] on li "Just My Events Only show events that either I created, or I am tagged in (as at…" at bounding box center [748, 179] width 303 height 41
click at [670, 167] on label "Just My Events" at bounding box center [657, 168] width 74 height 15
click at [618, 167] on input "Just My Events" at bounding box center [614, 167] width 10 height 10
radio input "true"
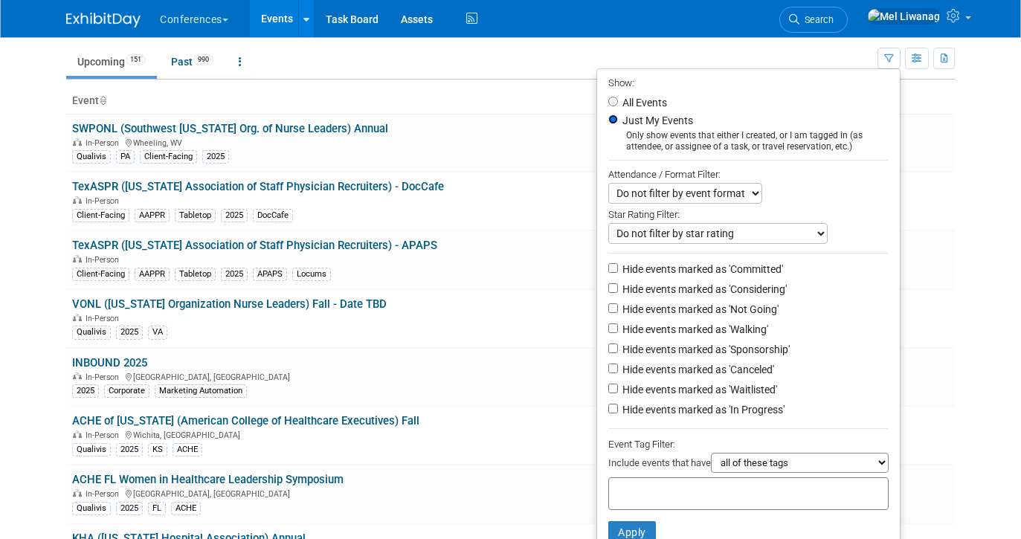
scroll to position [57, 0]
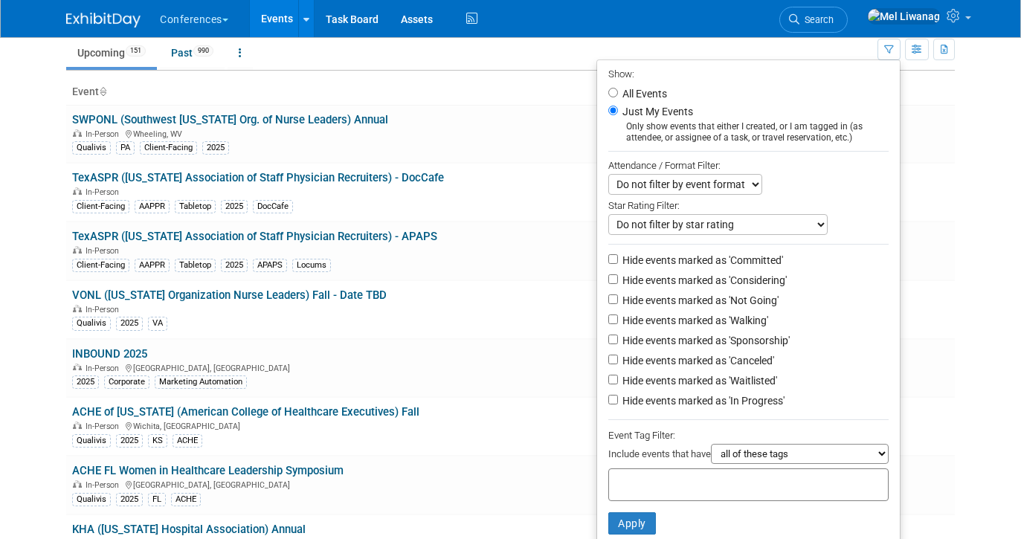
click at [737, 300] on label "Hide events marked as 'Not Going'" at bounding box center [699, 300] width 159 height 15
click at [618, 300] on input "Hide events marked as 'Not Going'" at bounding box center [614, 300] width 10 height 10
checkbox input "true"
click at [740, 388] on label "Hide events marked as 'Waitlisted'" at bounding box center [699, 380] width 158 height 15
click at [618, 385] on input "Hide events marked as 'Waitlisted'" at bounding box center [614, 380] width 10 height 10
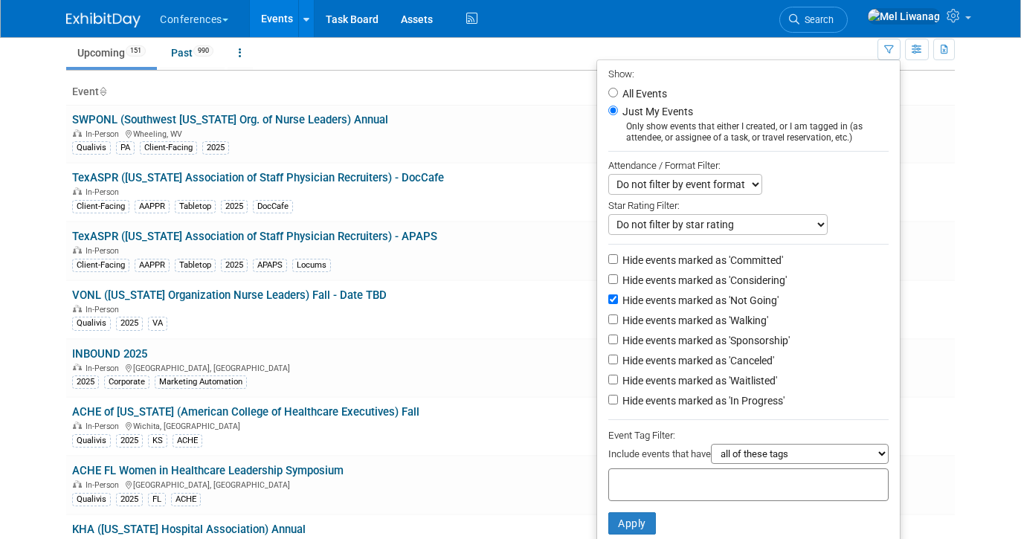
checkbox input "true"
click at [741, 365] on label "Hide events marked as 'Canceled'" at bounding box center [697, 360] width 155 height 15
click at [618, 365] on input "Hide events marked as 'Canceled'" at bounding box center [614, 360] width 10 height 10
checkbox input "true"
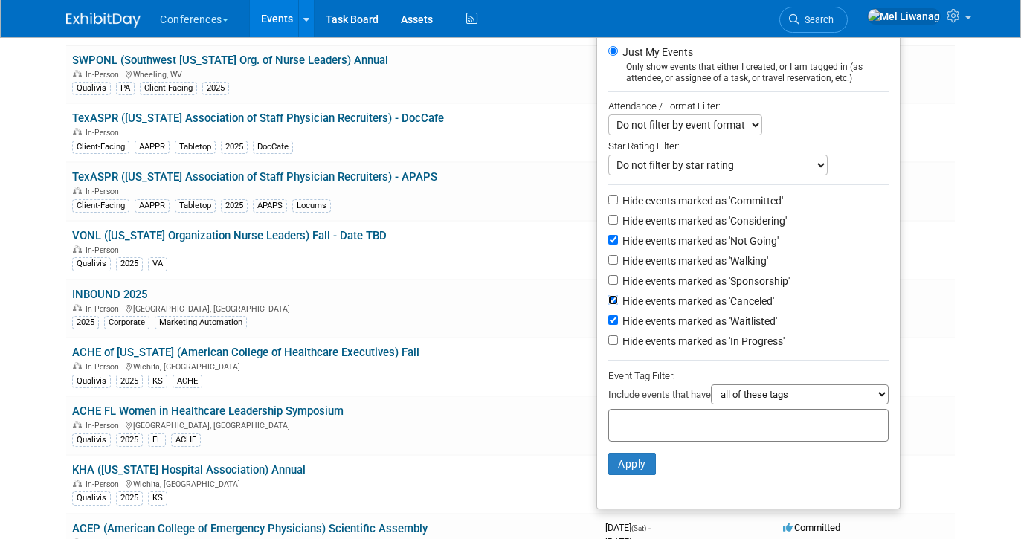
scroll to position [117, 0]
click at [632, 460] on button "Apply" at bounding box center [633, 463] width 48 height 22
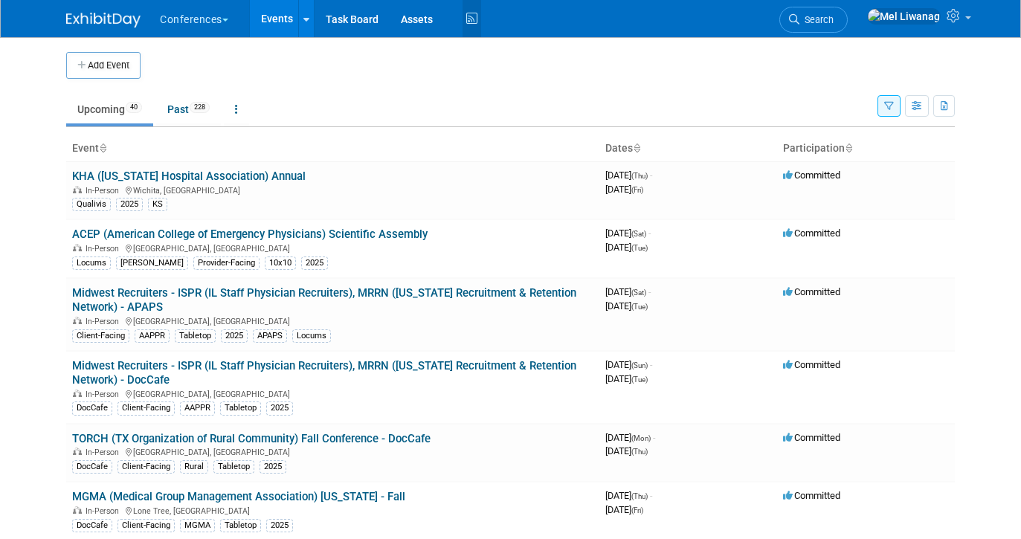
click at [478, 16] on icon at bounding box center [472, 18] width 19 height 23
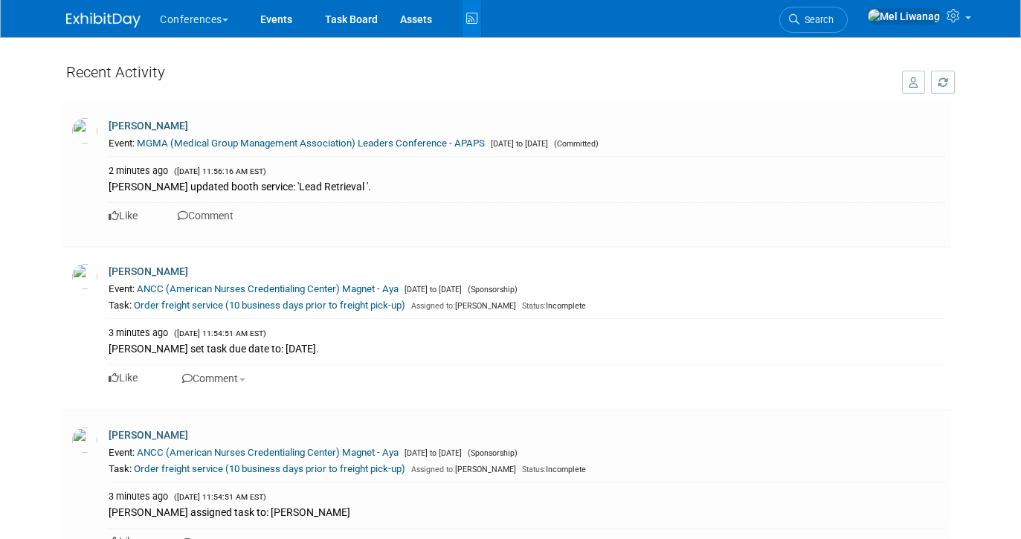
click at [125, 20] on img at bounding box center [103, 20] width 74 height 15
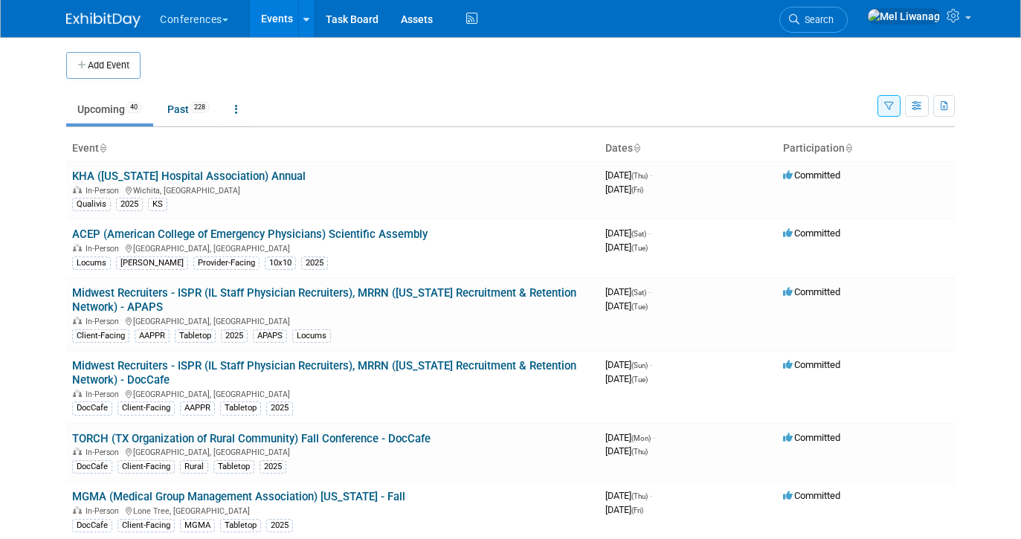
click at [187, 94] on ul "Upcoming 40 Past 228 All Events 268 Past and Upcoming Grouped Annually Events g…" at bounding box center [472, 110] width 812 height 33
click at [181, 106] on link "Past 228" at bounding box center [188, 109] width 65 height 28
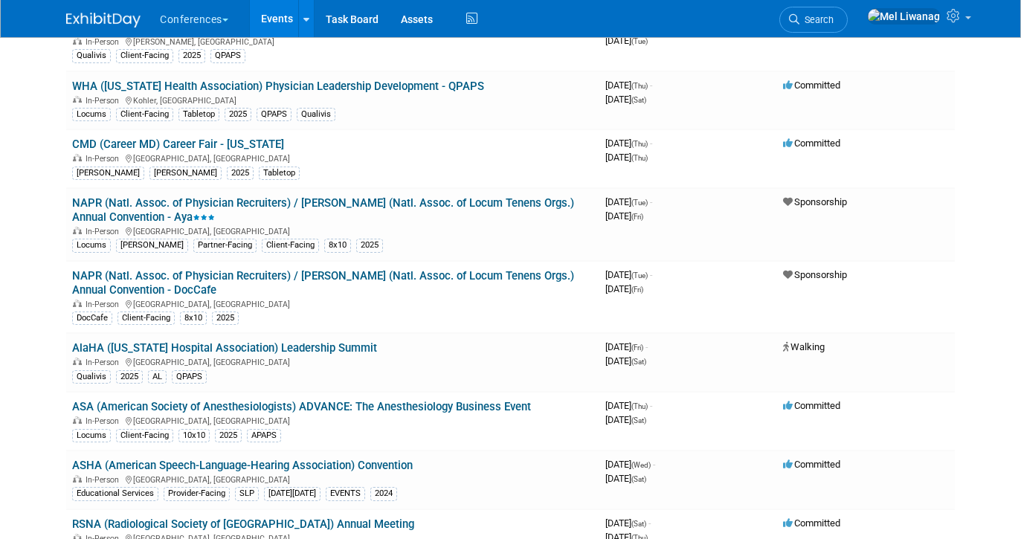
scroll to position [2435, 0]
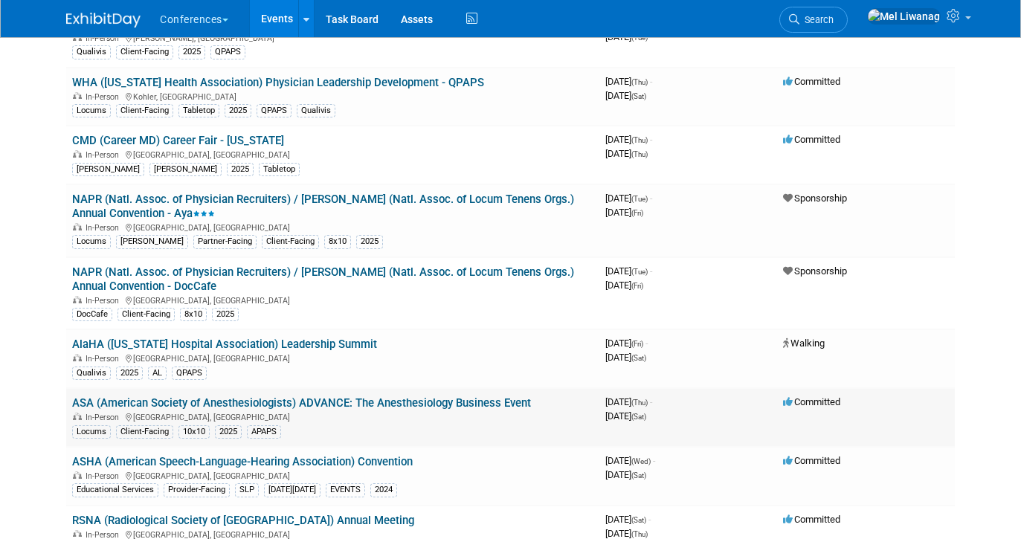
click at [214, 402] on link "ASA (American Society of Anesthesiologists) ADVANCE: The Anesthesiology Busines…" at bounding box center [301, 403] width 459 height 13
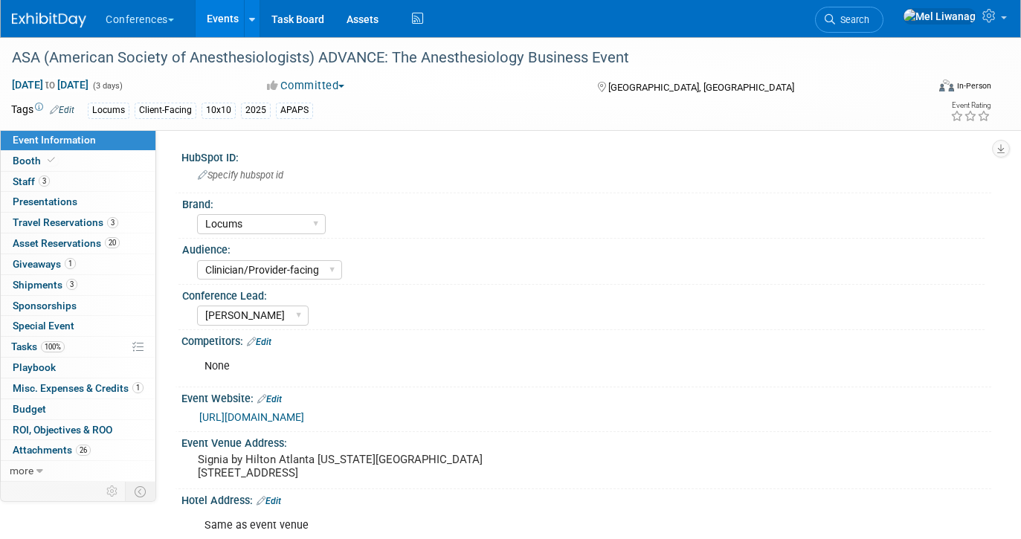
select select "Locums"
select select "Clinician/Provider-facing"
select select "[PERSON_NAME]"
click at [68, 164] on link "Booth" at bounding box center [78, 161] width 155 height 20
select select "10'x10'"
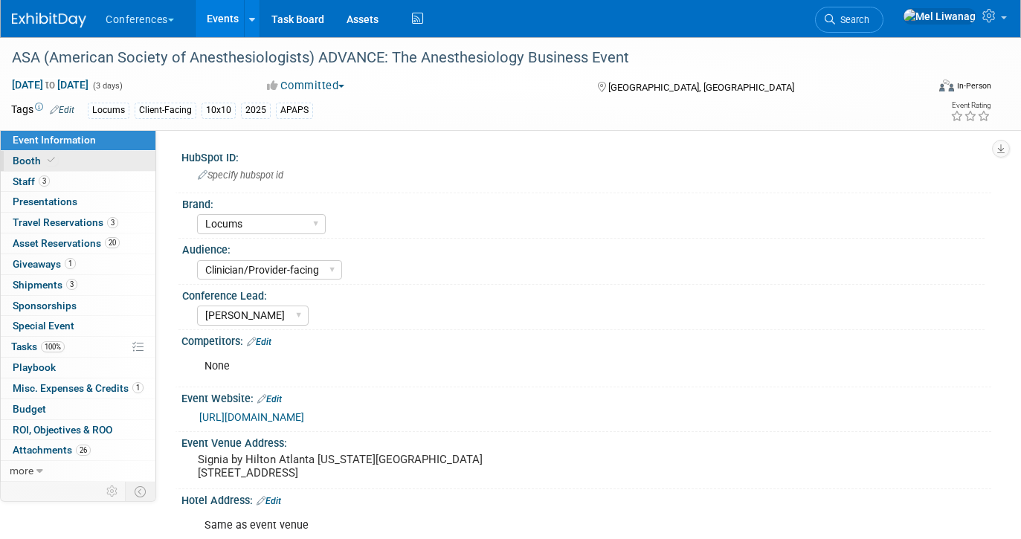
select select "Yes"
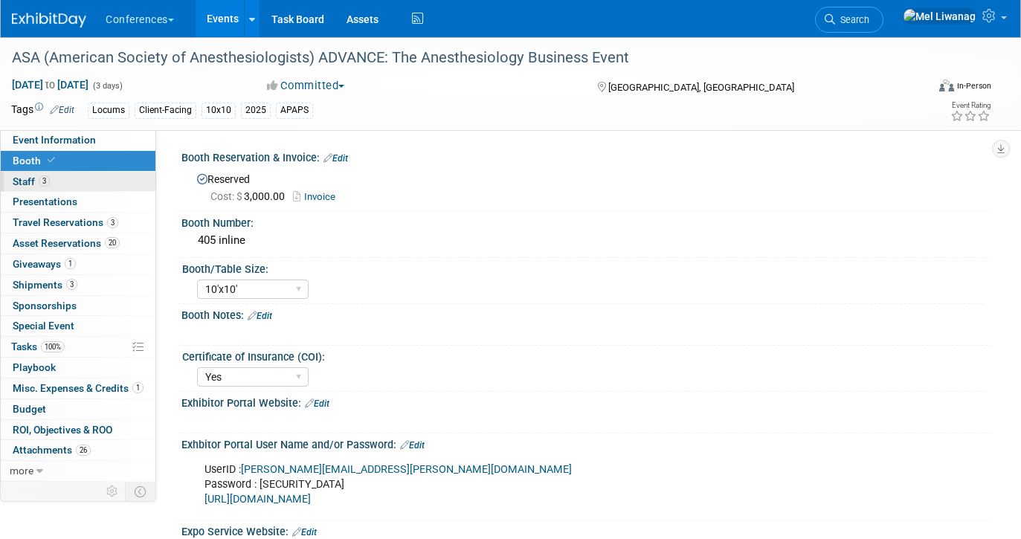
click at [109, 180] on link "3 Staff 3" at bounding box center [78, 182] width 155 height 20
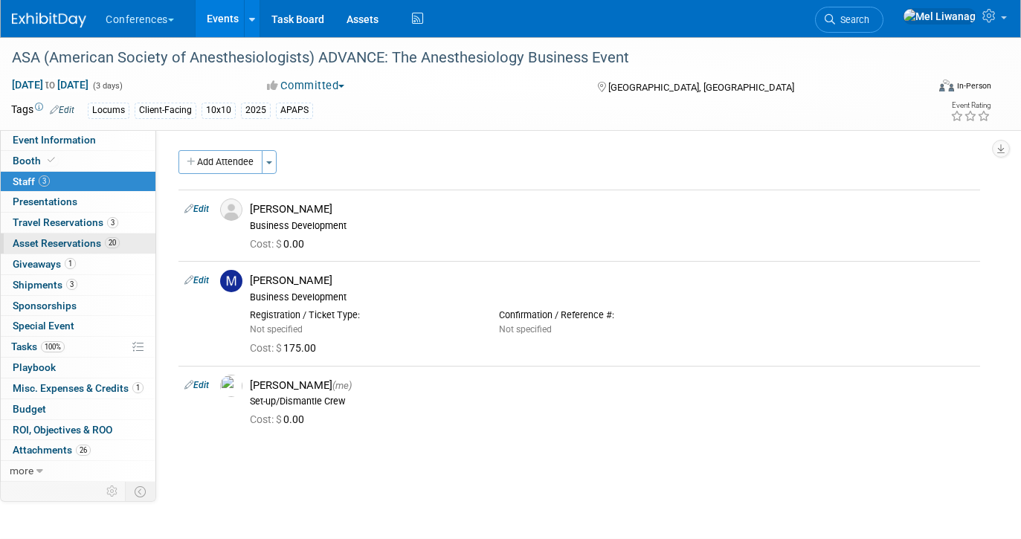
click at [103, 246] on span "Asset Reservations 20" at bounding box center [66, 243] width 107 height 12
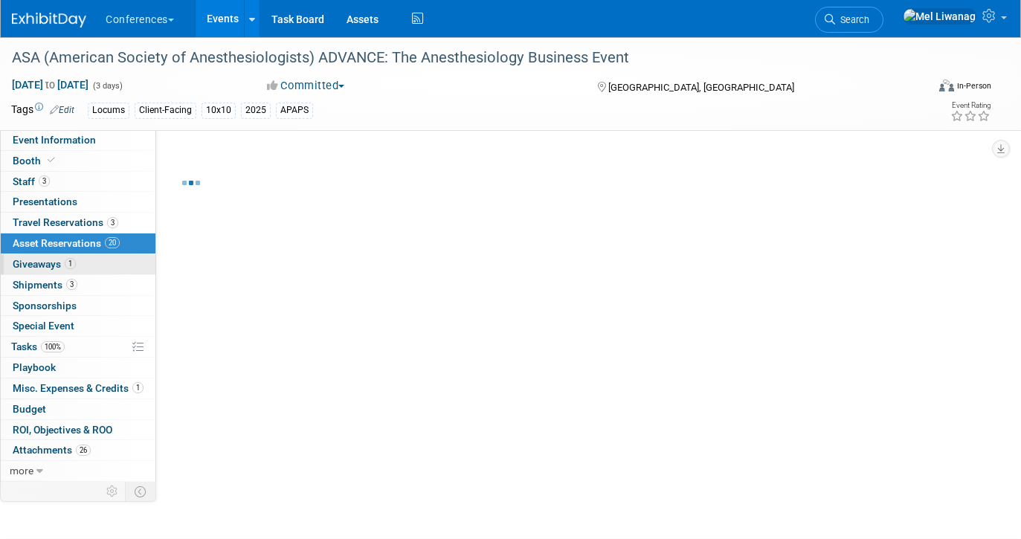
click at [94, 268] on link "1 Giveaways 1" at bounding box center [78, 264] width 155 height 20
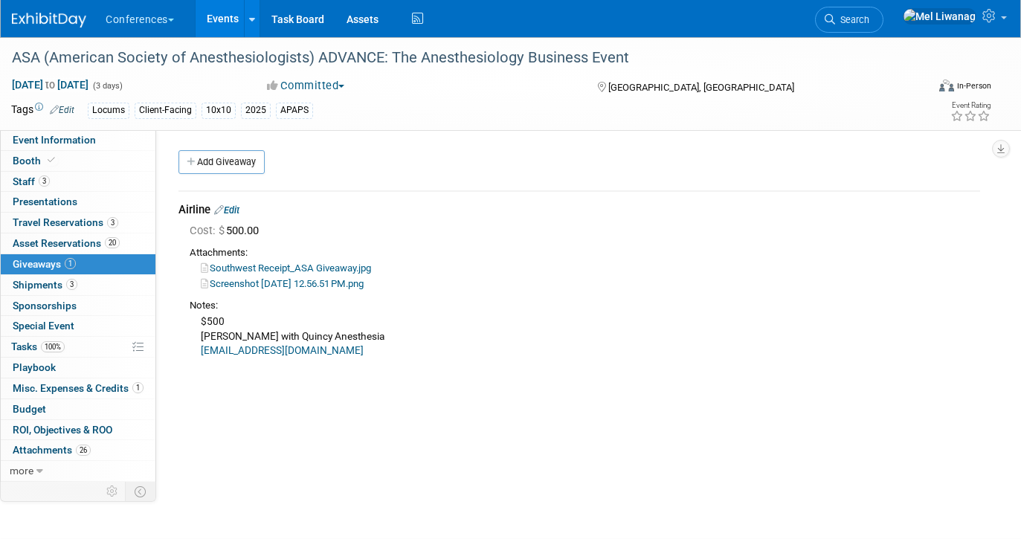
click at [240, 208] on link "Edit" at bounding box center [226, 210] width 25 height 11
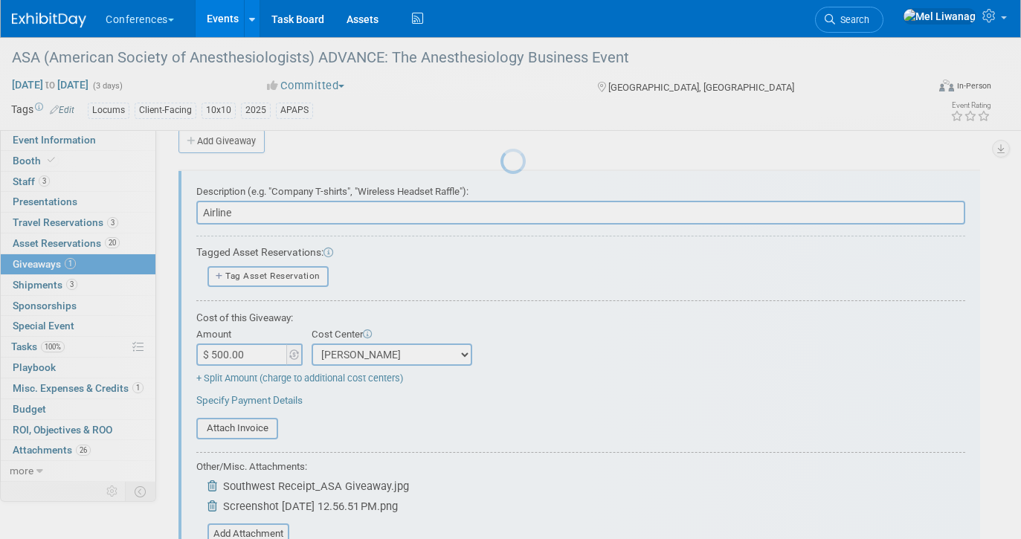
scroll to position [22, 0]
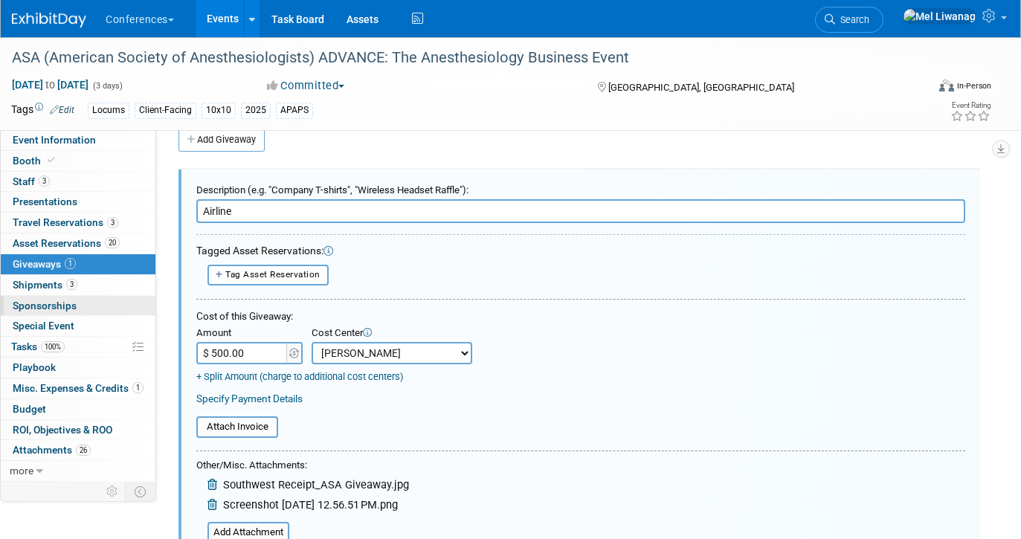
click at [109, 298] on link "0 Sponsorships 0" at bounding box center [78, 306] width 155 height 20
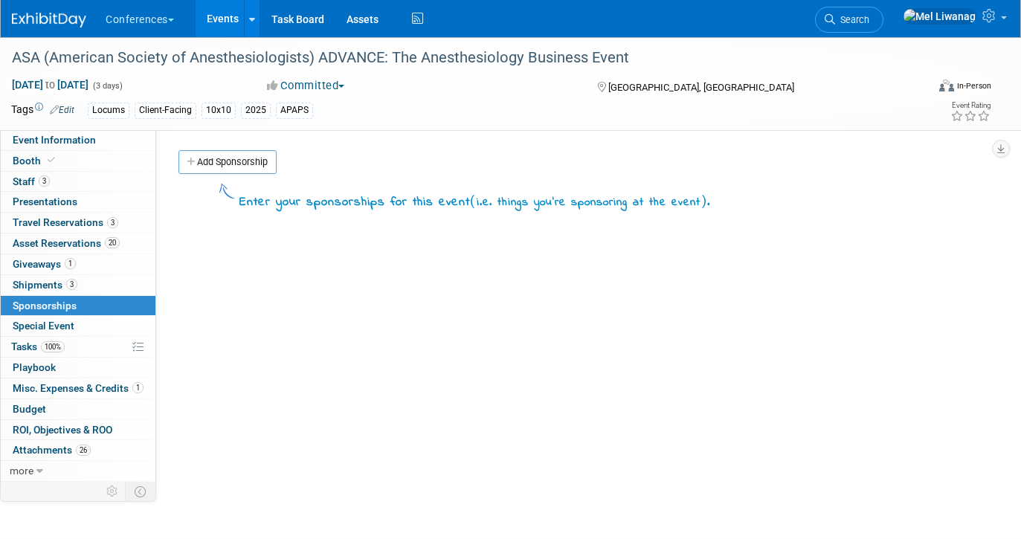
click at [107, 281] on link "3 Shipments 3" at bounding box center [78, 285] width 155 height 20
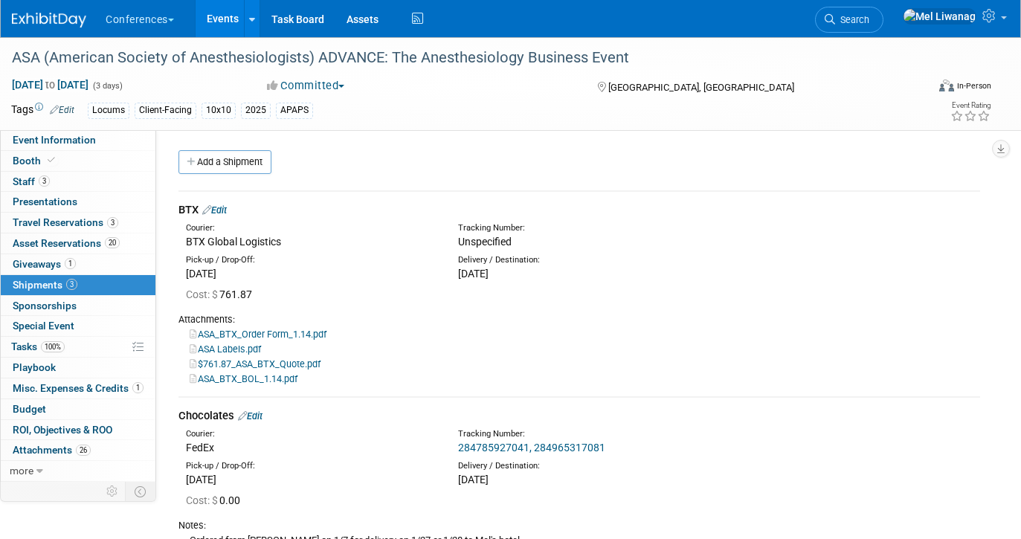
click at [227, 208] on link "Edit" at bounding box center [214, 210] width 25 height 11
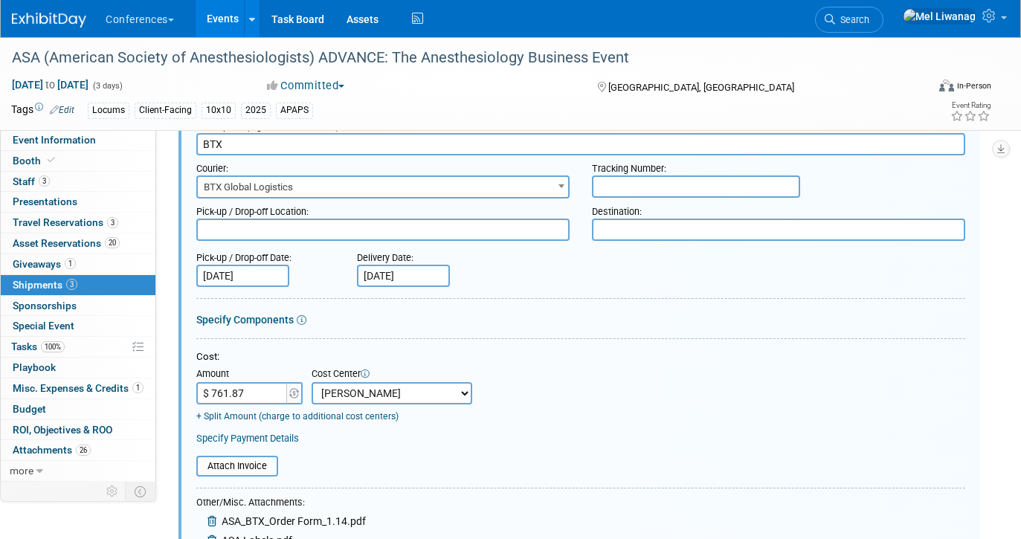
scroll to position [79, 0]
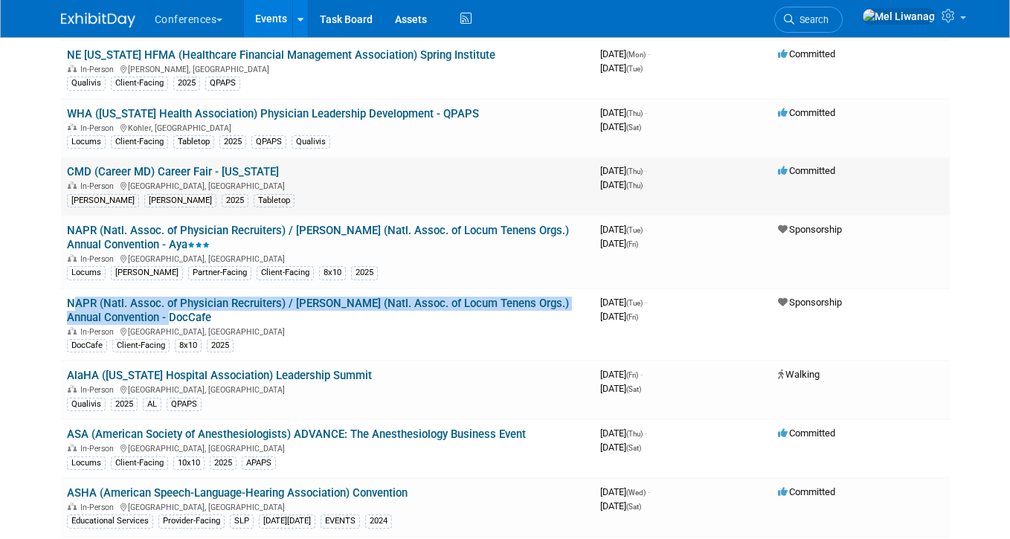
scroll to position [2402, 0]
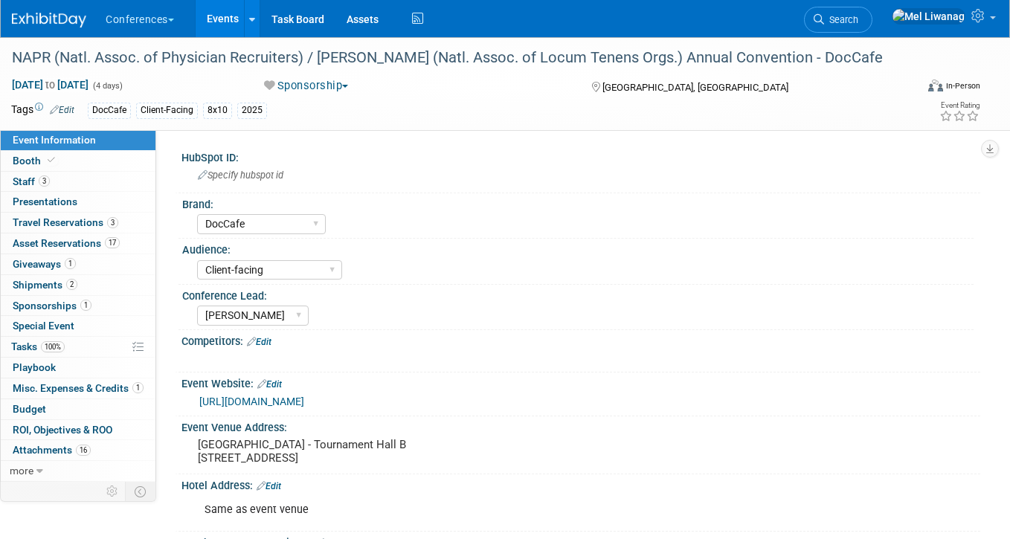
select select "DocCafe"
select select "Client-facing"
select select "[PERSON_NAME]"
click at [103, 174] on link "3 Staff 3" at bounding box center [78, 182] width 155 height 20
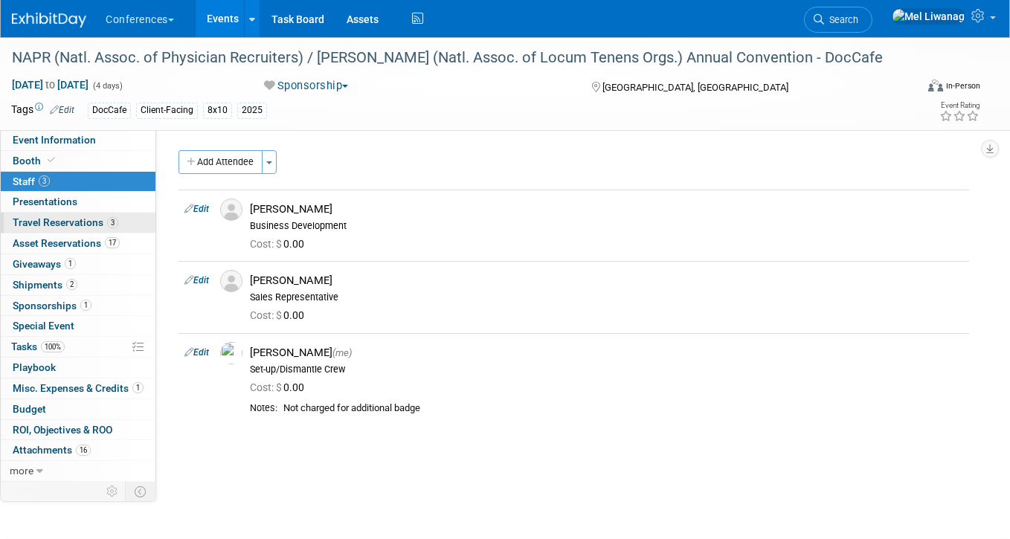
click at [56, 219] on span "Travel Reservations 3" at bounding box center [66, 222] width 106 height 12
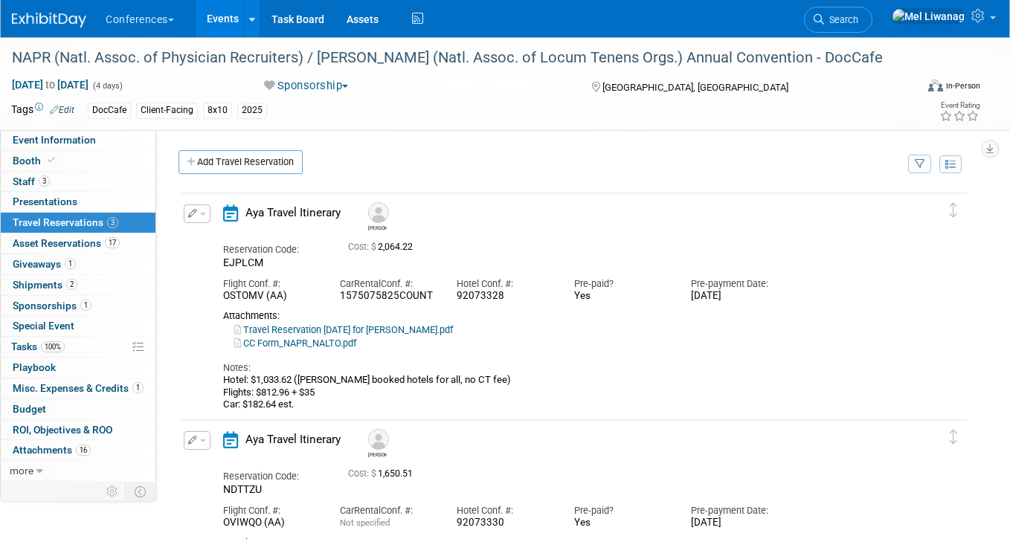
click at [206, 214] on button "button" at bounding box center [197, 214] width 27 height 19
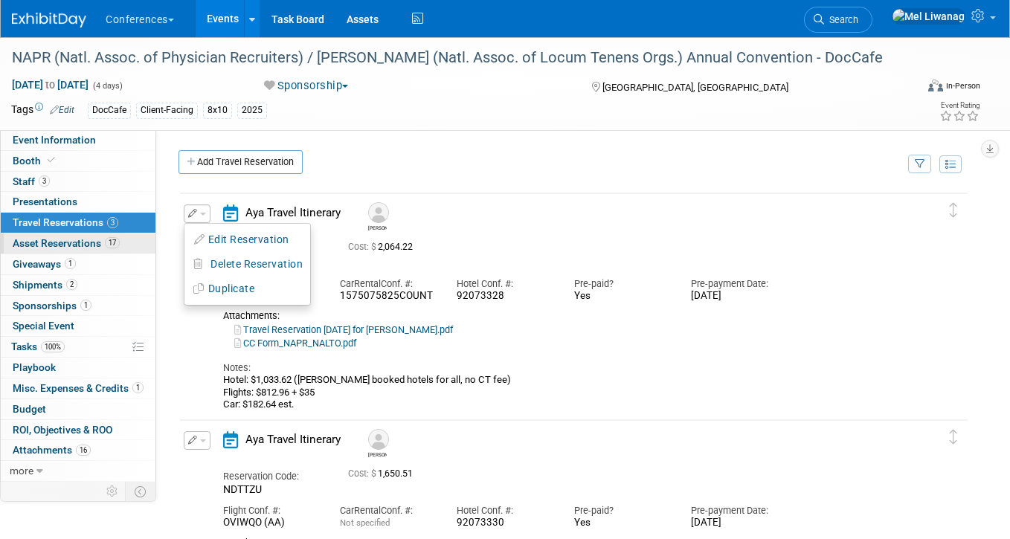
click at [109, 241] on span "17" at bounding box center [112, 242] width 15 height 11
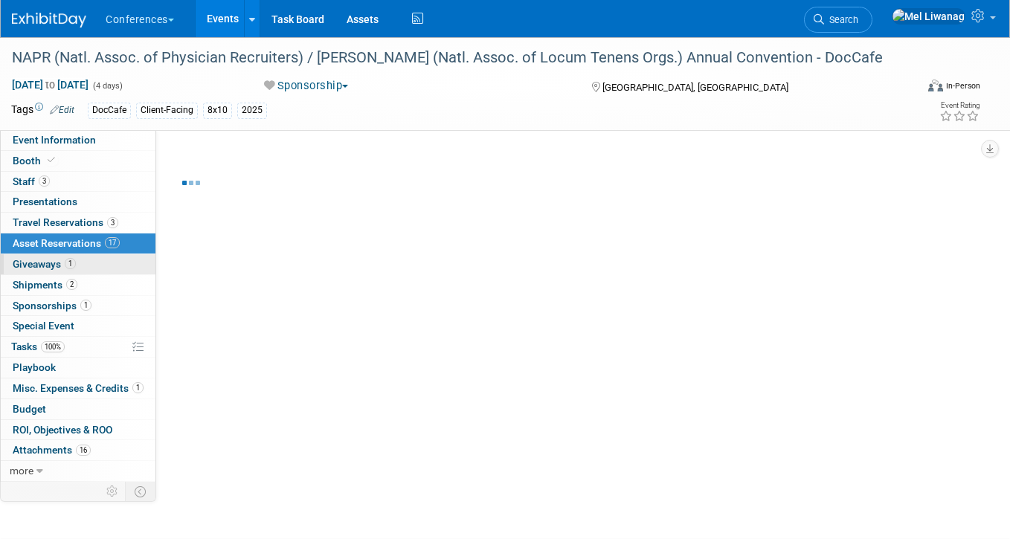
click at [76, 264] on span "1" at bounding box center [70, 263] width 11 height 11
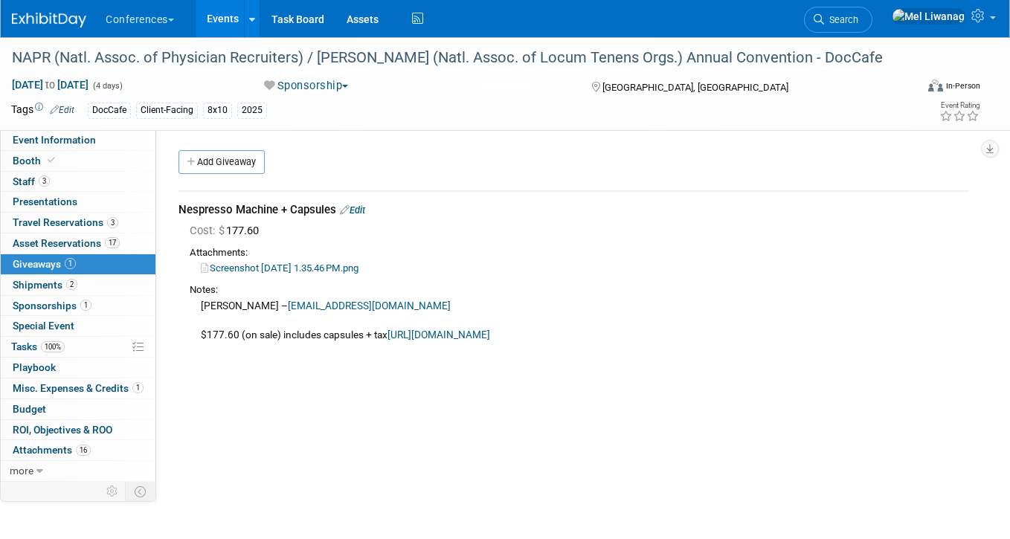
click at [363, 210] on link "Edit" at bounding box center [352, 210] width 25 height 11
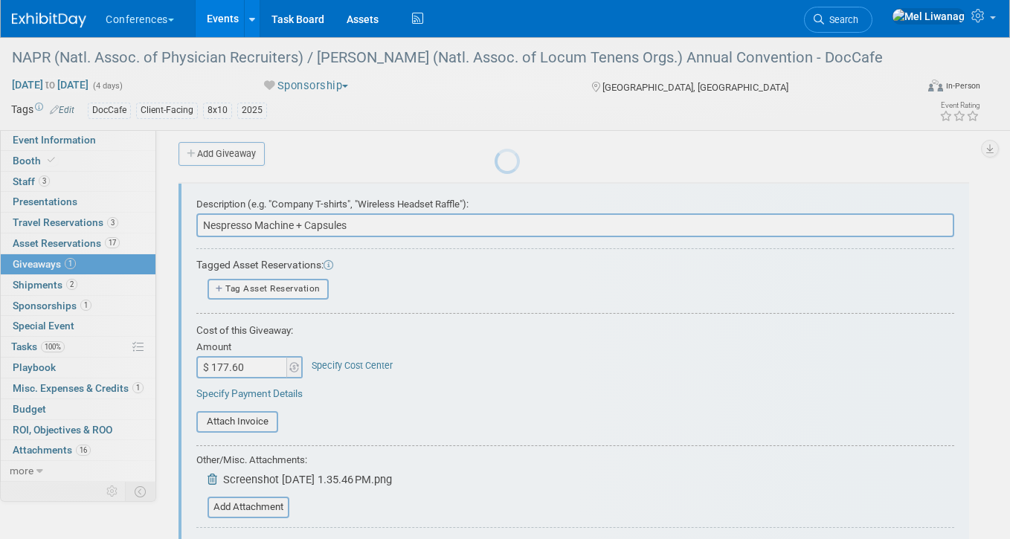
scroll to position [22, 0]
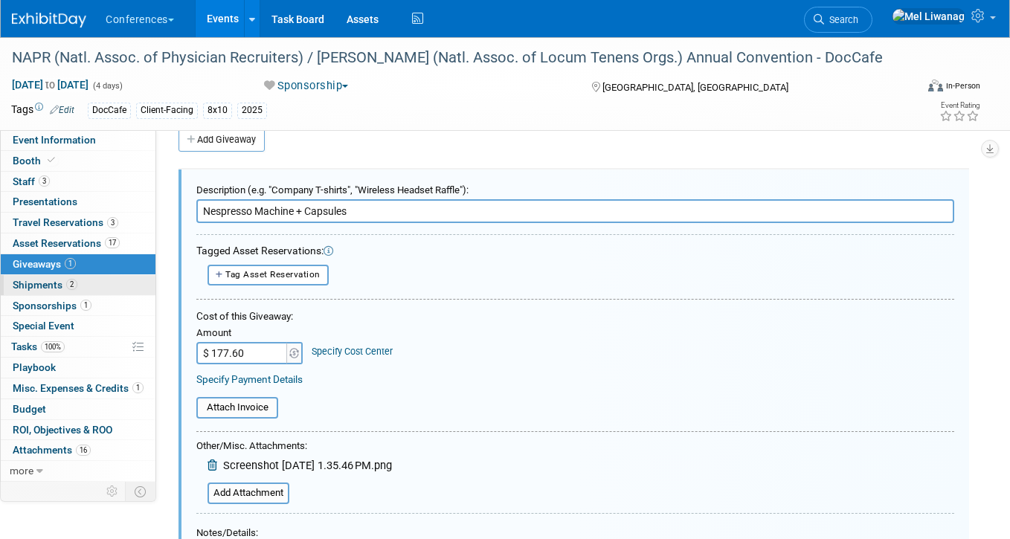
click at [92, 278] on link "2 Shipments 2" at bounding box center [78, 285] width 155 height 20
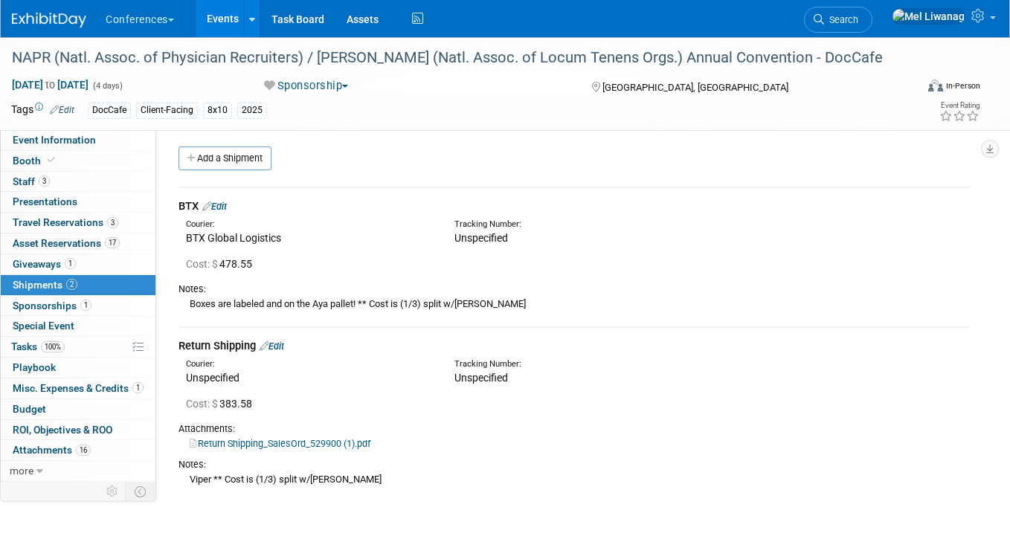
scroll to position [20, 0]
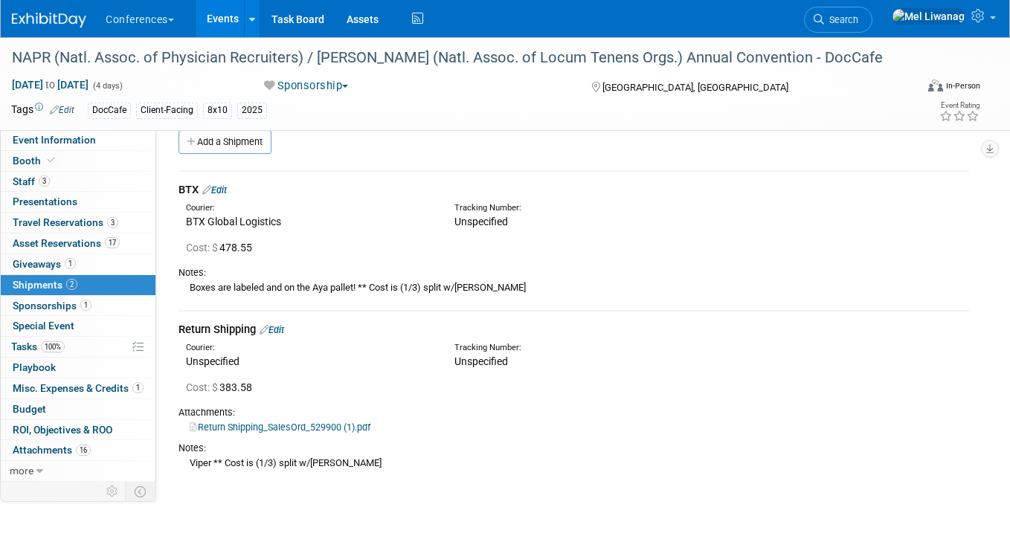
click at [227, 192] on link "Edit" at bounding box center [214, 189] width 25 height 11
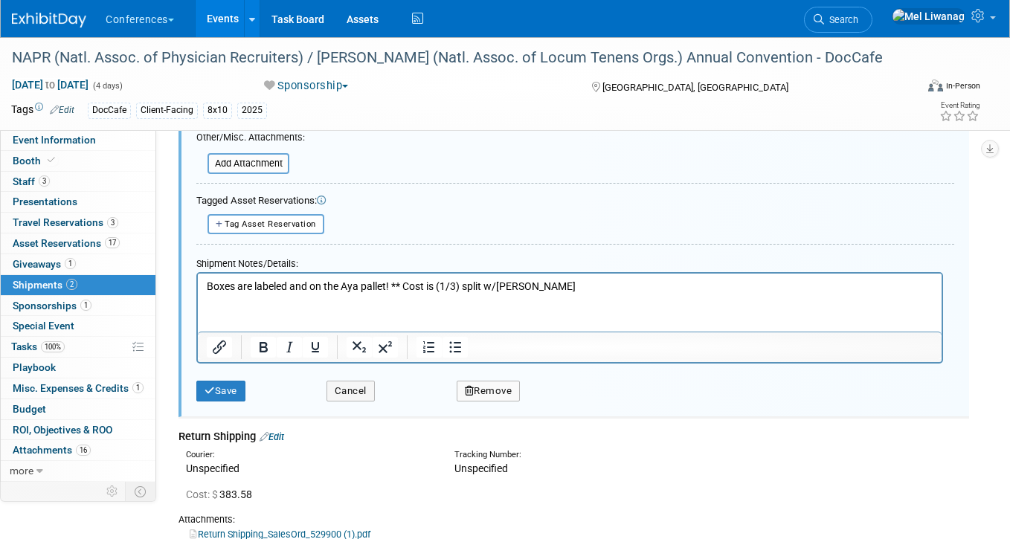
scroll to position [667, 0]
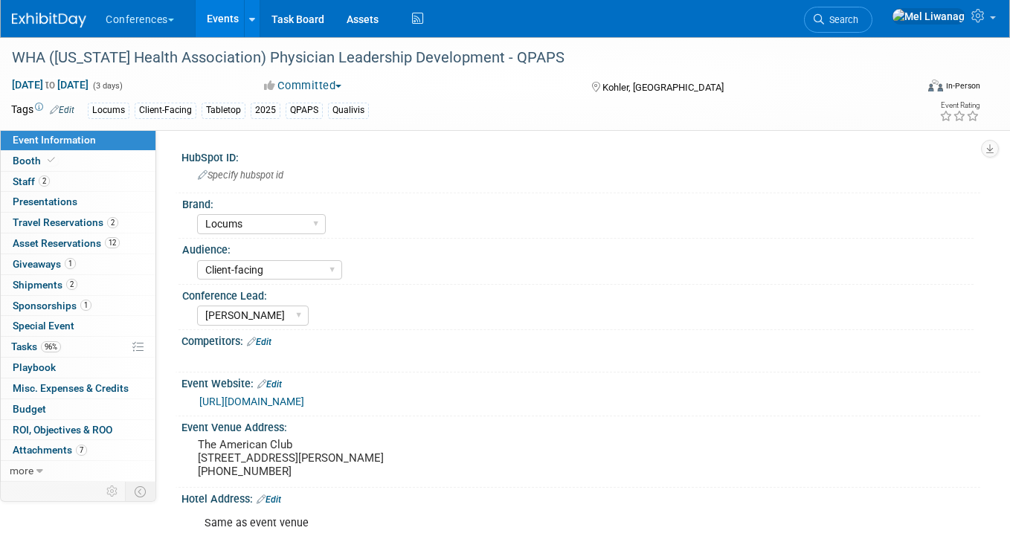
select select "Locums"
select select "Client-facing"
select select "[PERSON_NAME]"
click at [68, 183] on link "2 Staff 2" at bounding box center [78, 182] width 155 height 20
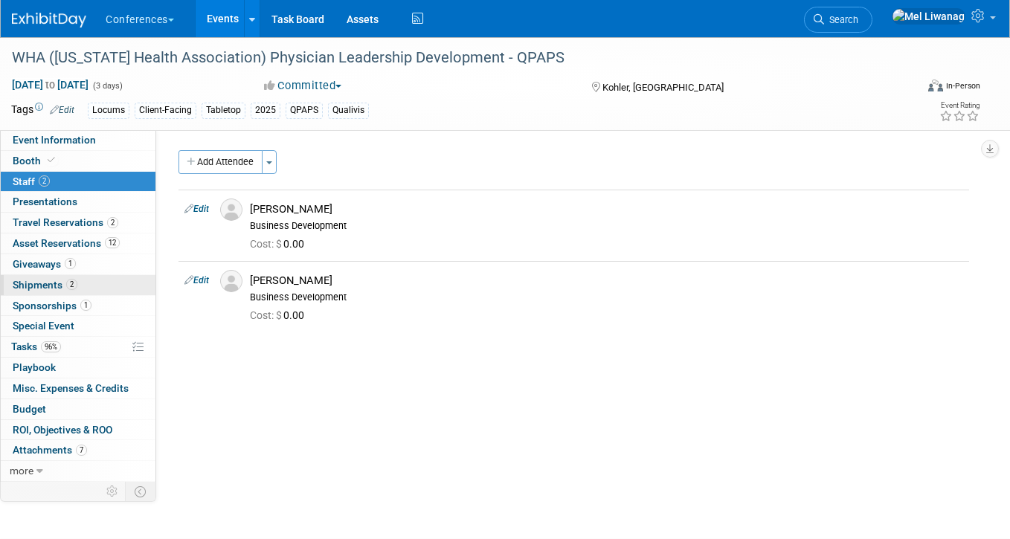
click at [81, 277] on link "2 Shipments 2" at bounding box center [78, 285] width 155 height 20
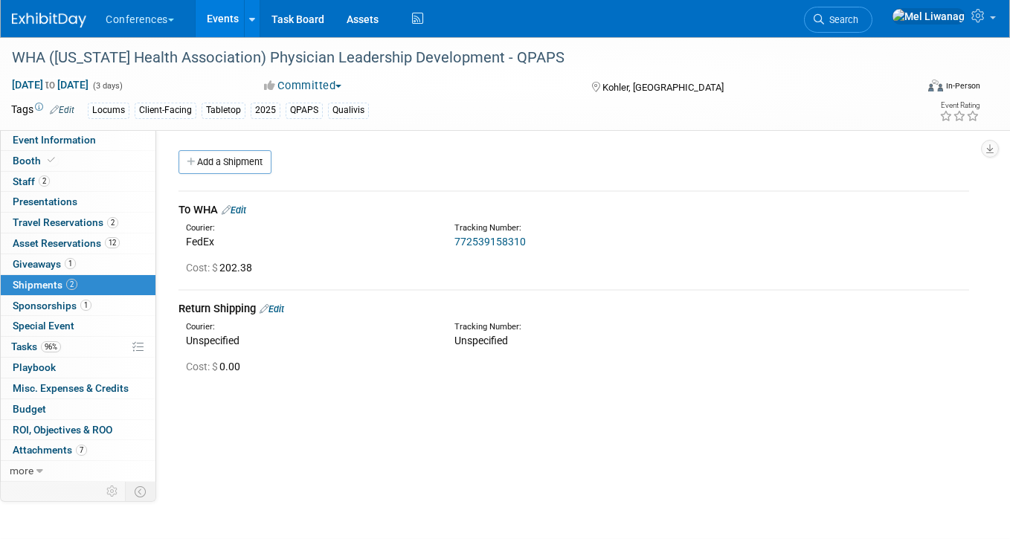
click at [246, 207] on link "Edit" at bounding box center [234, 210] width 25 height 11
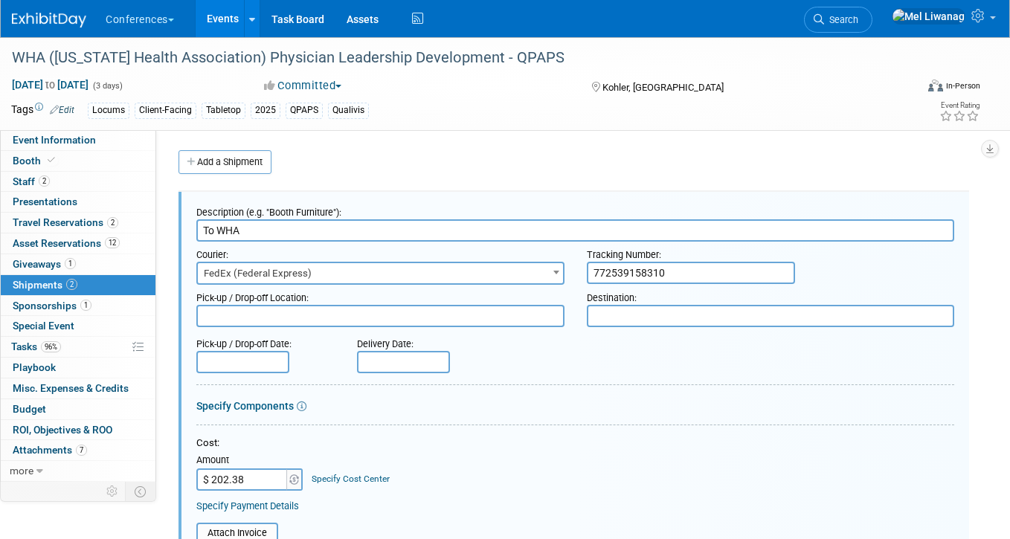
click at [51, 18] on img at bounding box center [49, 20] width 74 height 15
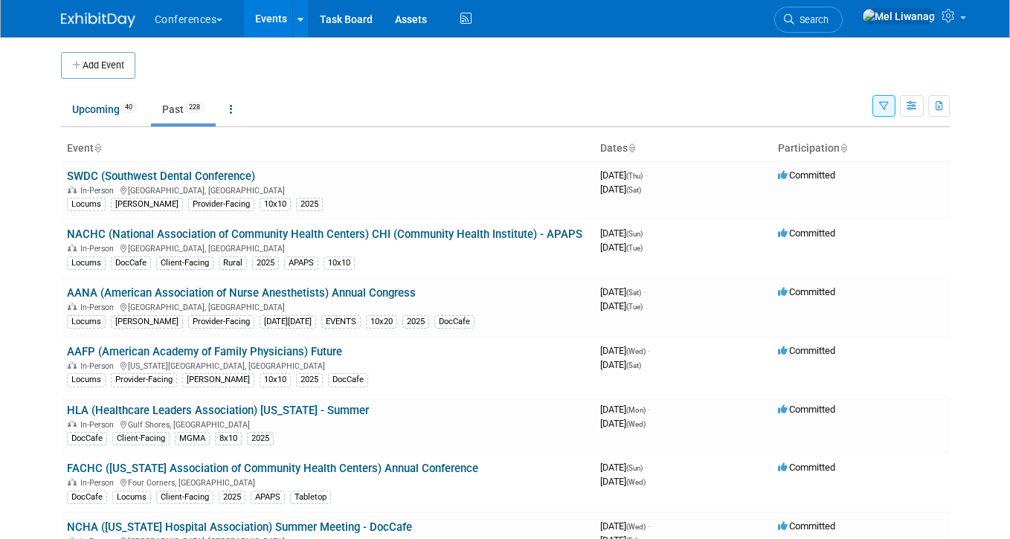
click at [760, 97] on ul "Upcoming 40 Past 228 All Events 268 Past and Upcoming Grouped Annually Events g…" at bounding box center [467, 110] width 812 height 33
